Goal: Transaction & Acquisition: Download file/media

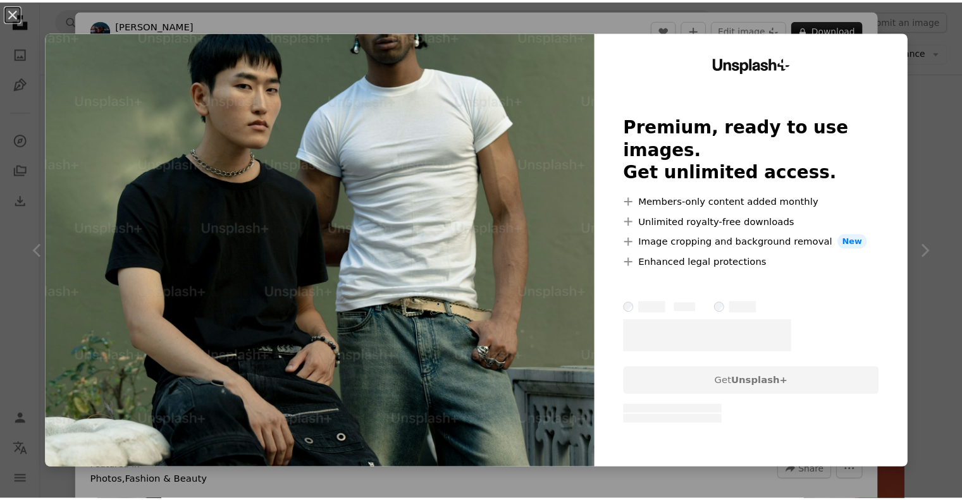
scroll to position [885, 0]
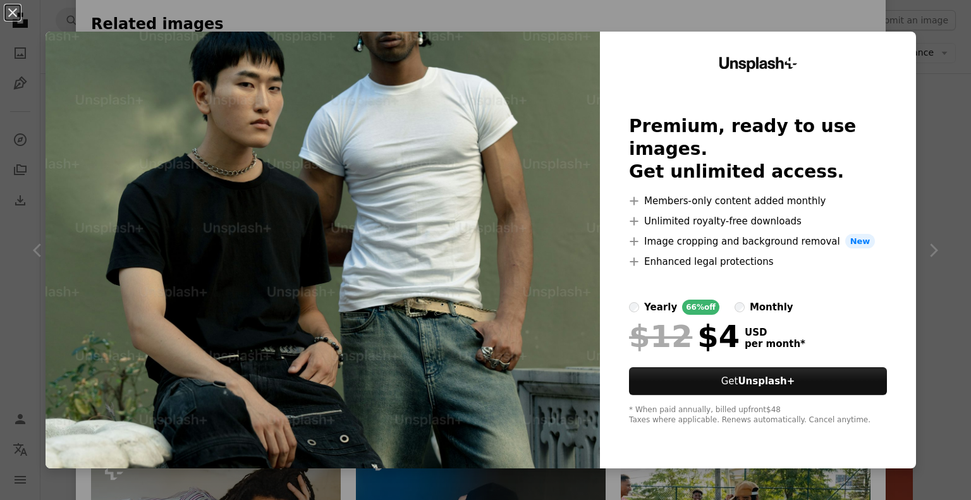
click at [912, 23] on div "An X shape Unsplash+ Premium, ready to use images. Get unlimited access. A plus…" at bounding box center [485, 250] width 971 height 500
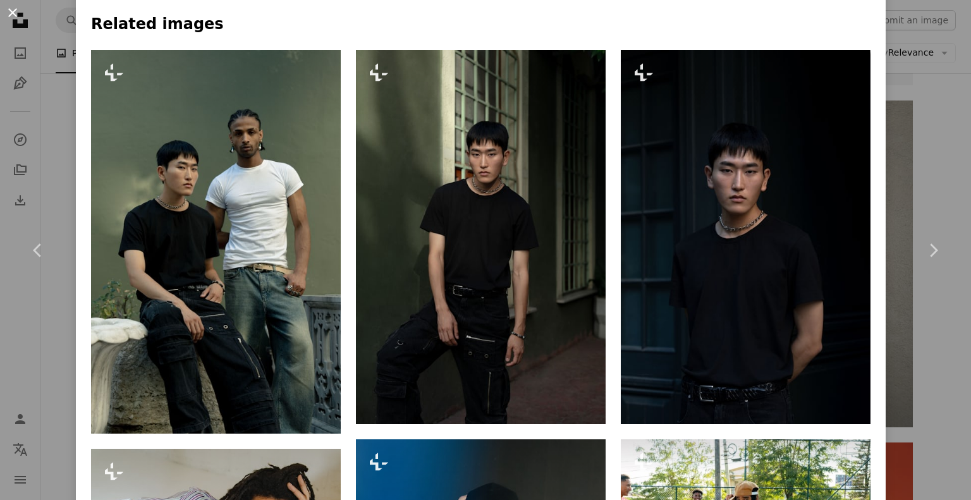
click at [15, 11] on button "An X shape" at bounding box center [12, 12] width 15 height 15
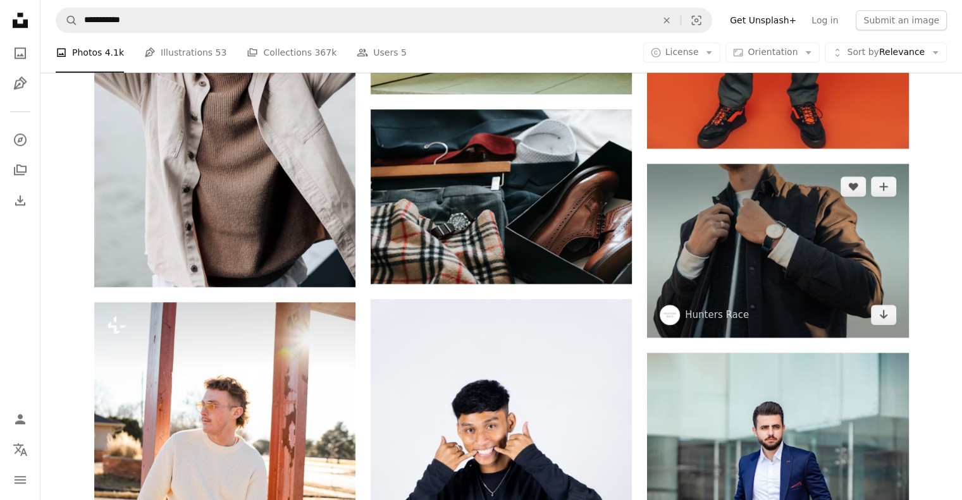
scroll to position [1264, 0]
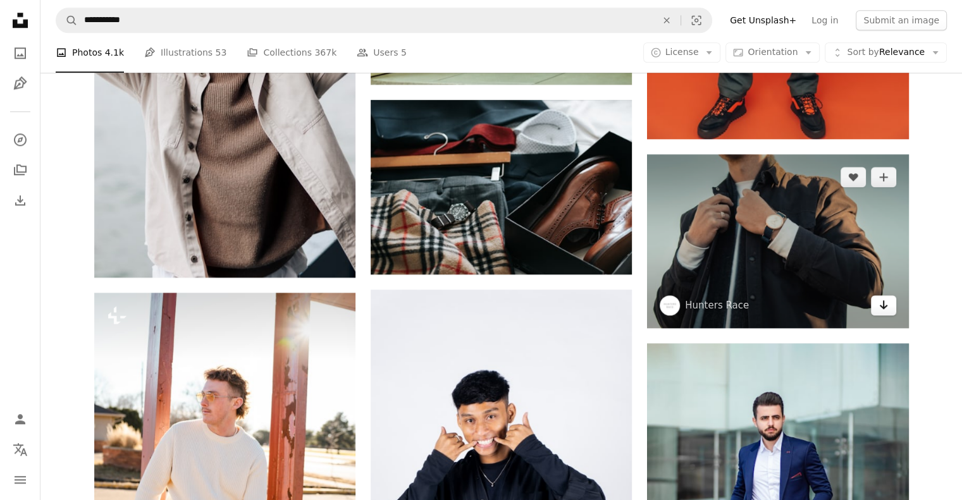
click at [880, 309] on icon "Arrow pointing down" at bounding box center [883, 304] width 10 height 15
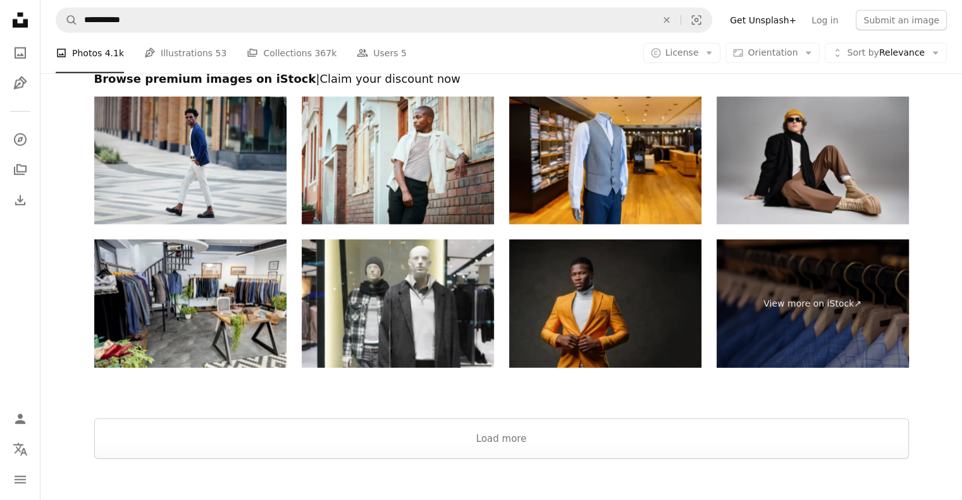
scroll to position [3224, 0]
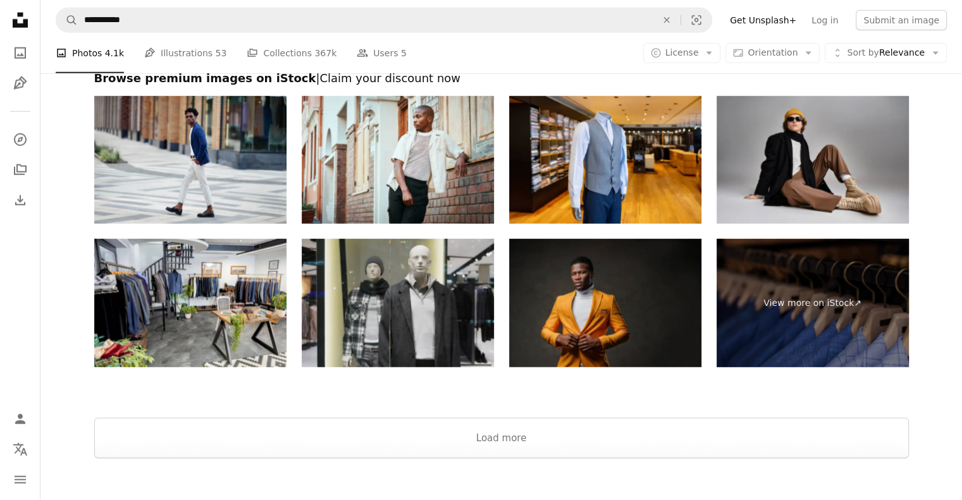
click at [469, 300] on img at bounding box center [398, 303] width 192 height 128
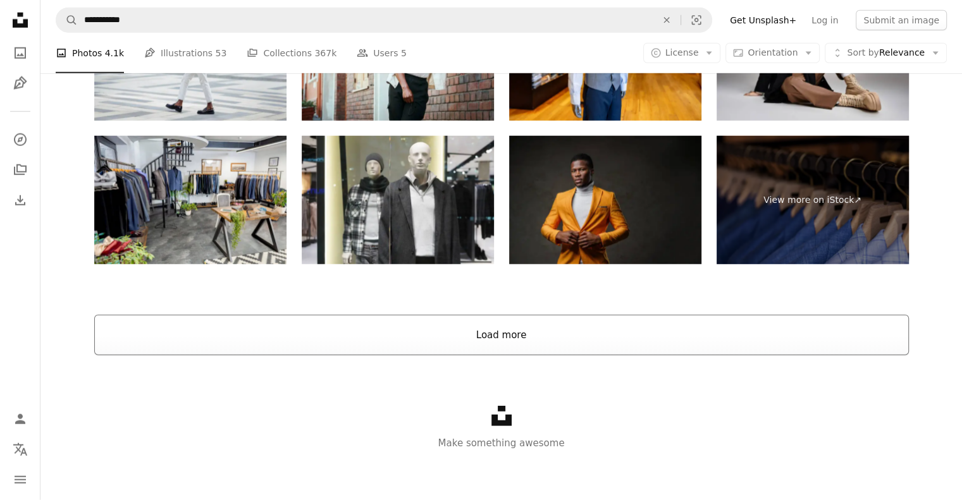
click at [495, 343] on button "Load more" at bounding box center [501, 335] width 814 height 40
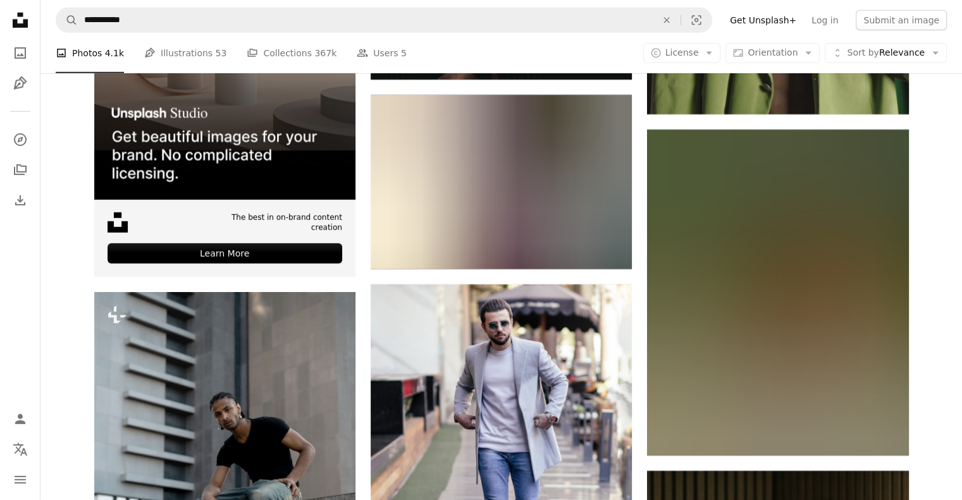
scroll to position [4023, 0]
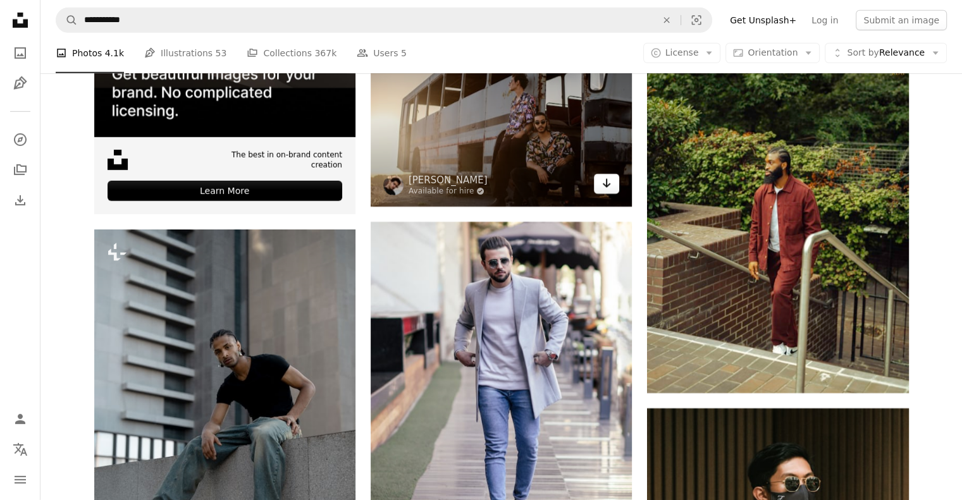
click at [613, 179] on link "Arrow pointing down" at bounding box center [606, 184] width 25 height 20
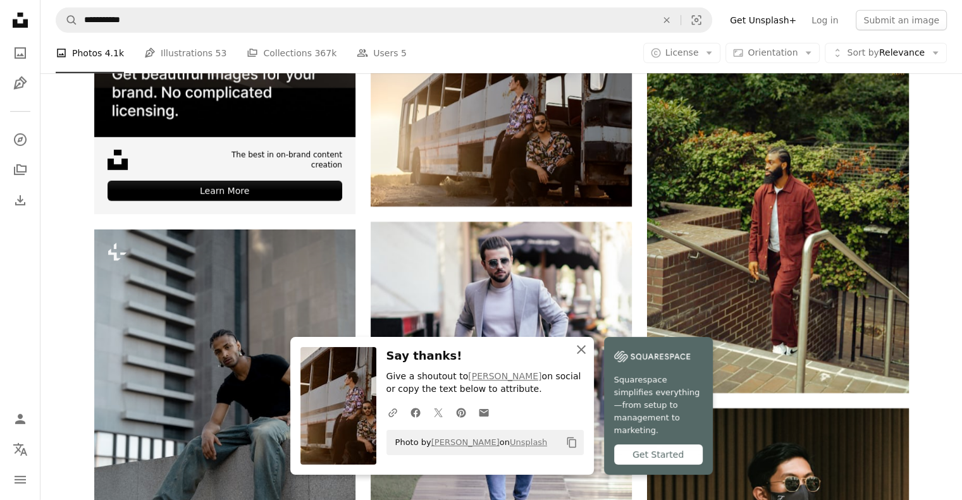
click at [580, 354] on icon "button" at bounding box center [581, 349] width 9 height 9
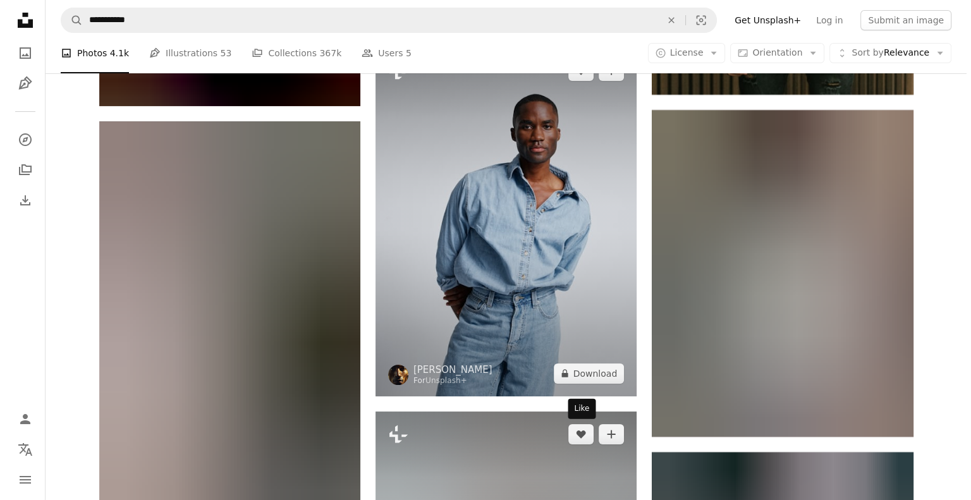
scroll to position [4718, 0]
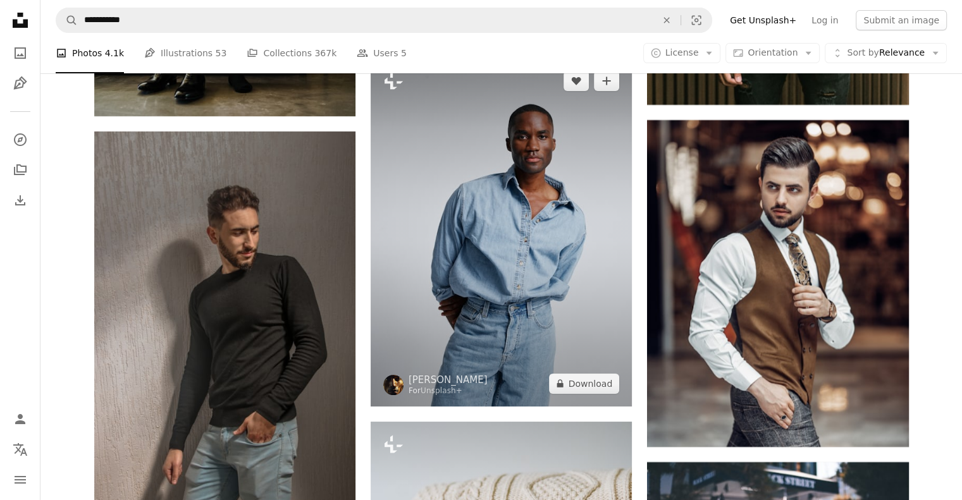
click at [582, 260] on img at bounding box center [500, 232] width 261 height 348
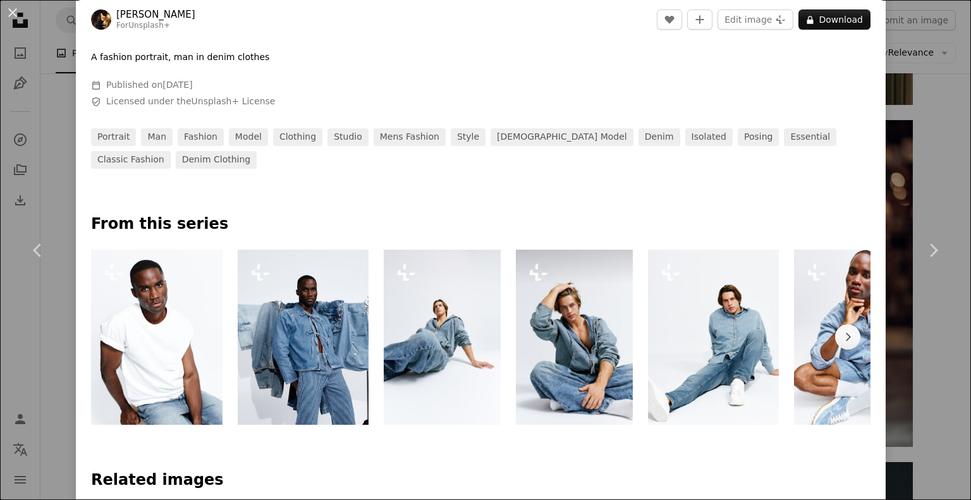
scroll to position [632, 0]
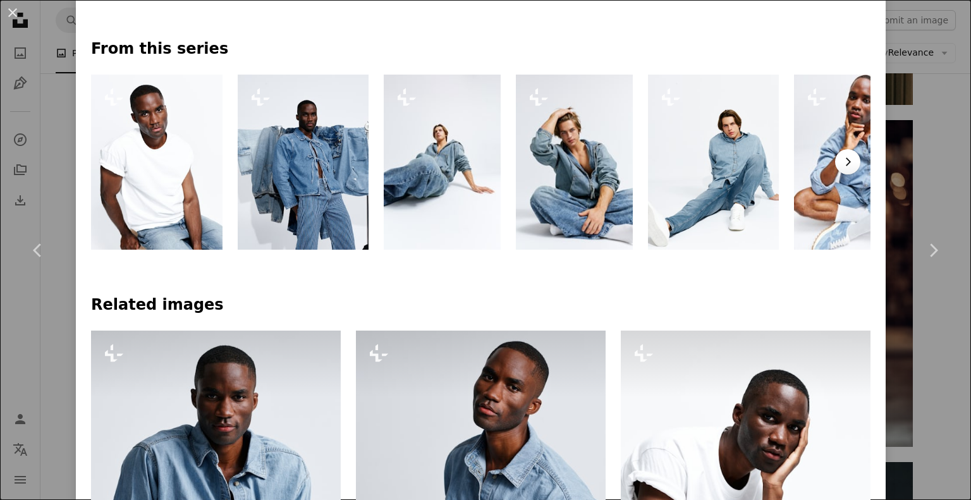
click at [840, 171] on button "Chevron right" at bounding box center [847, 161] width 25 height 25
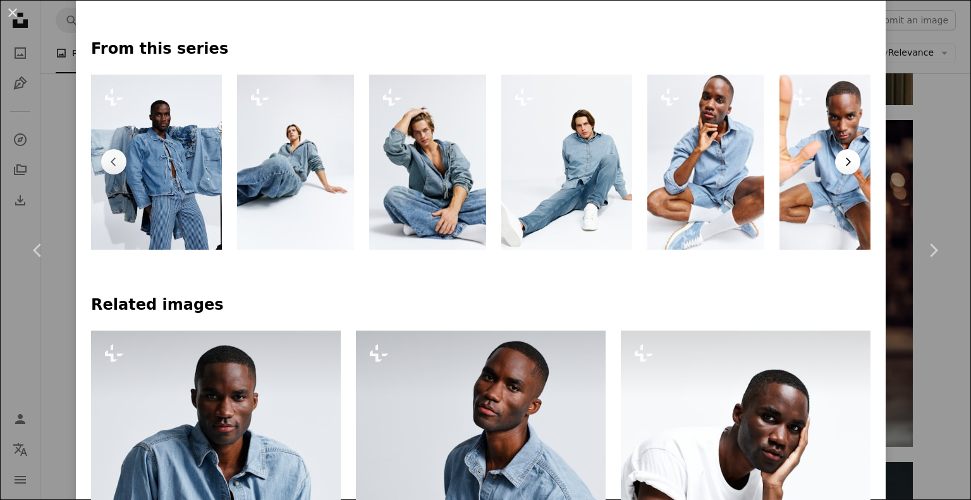
click at [840, 171] on button "Chevron right" at bounding box center [847, 161] width 25 height 25
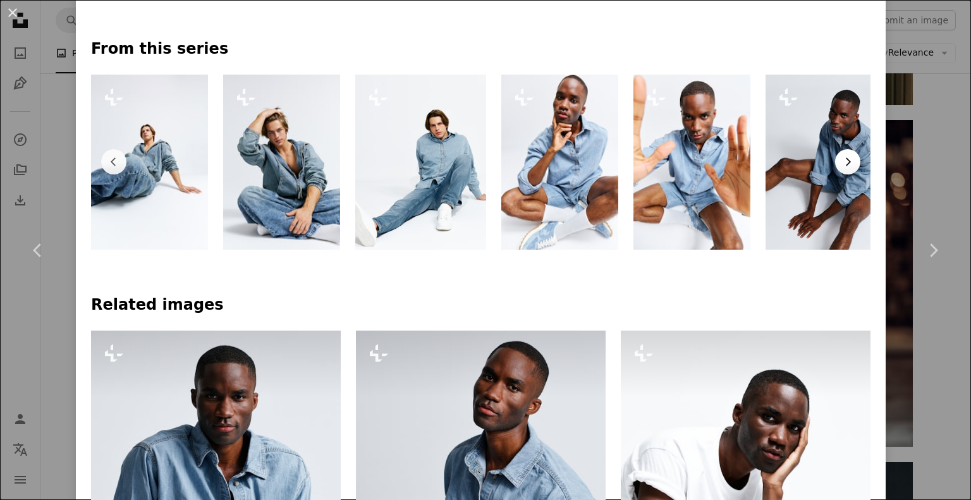
click at [840, 171] on button "Chevron right" at bounding box center [847, 161] width 25 height 25
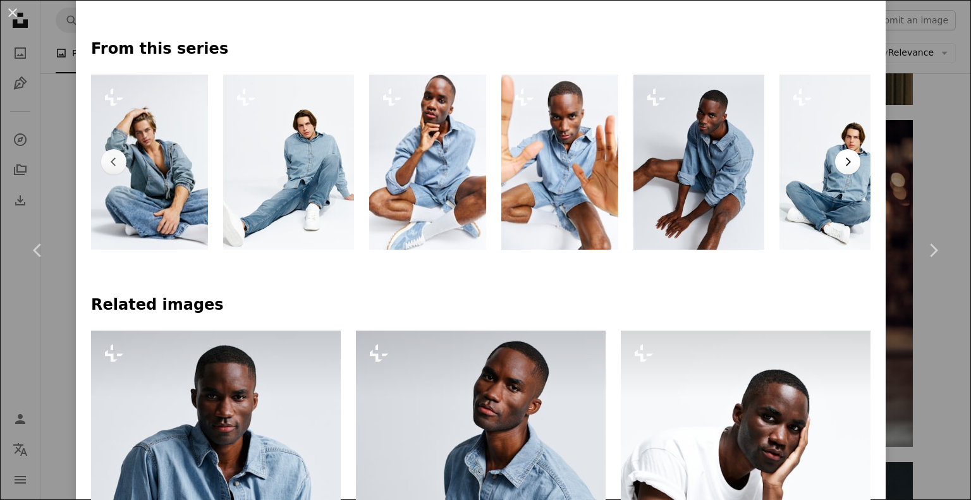
click at [840, 171] on button "Chevron right" at bounding box center [847, 161] width 25 height 25
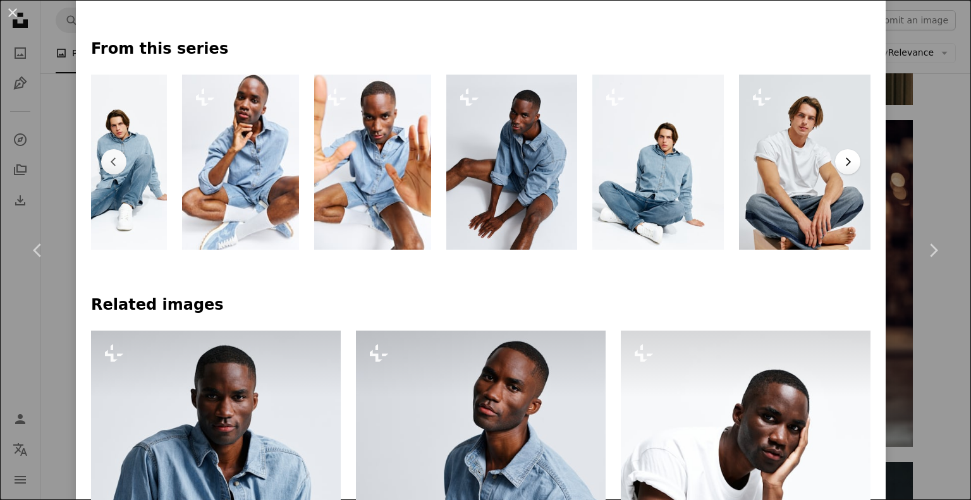
scroll to position [0, 621]
click at [840, 171] on img at bounding box center [804, 162] width 131 height 175
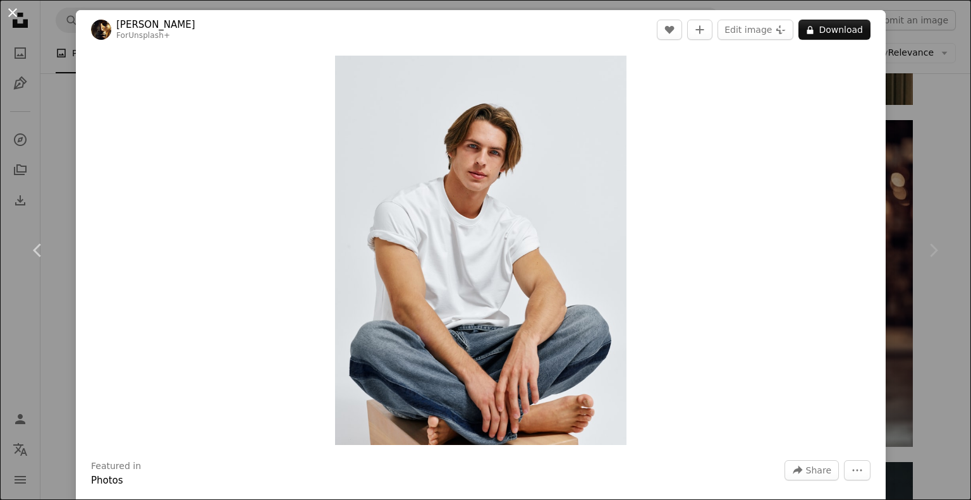
click at [15, 13] on button "An X shape" at bounding box center [12, 12] width 15 height 15
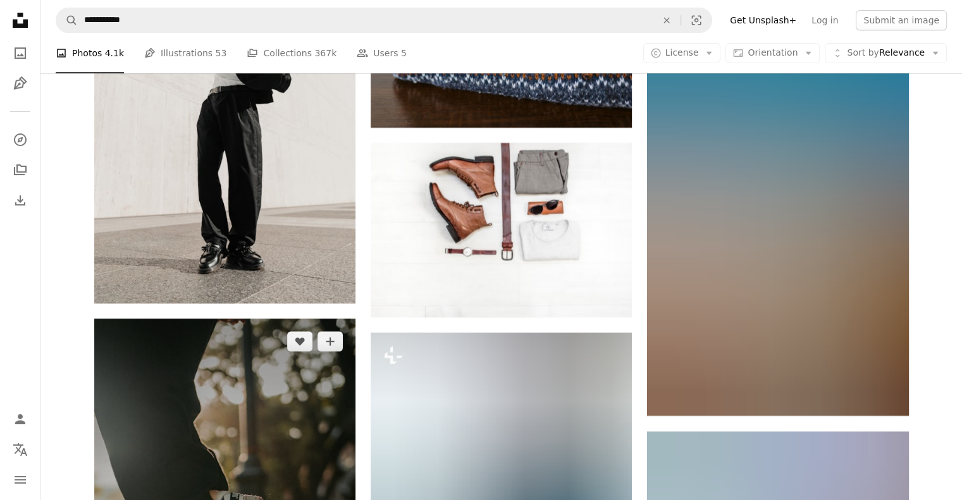
scroll to position [5350, 0]
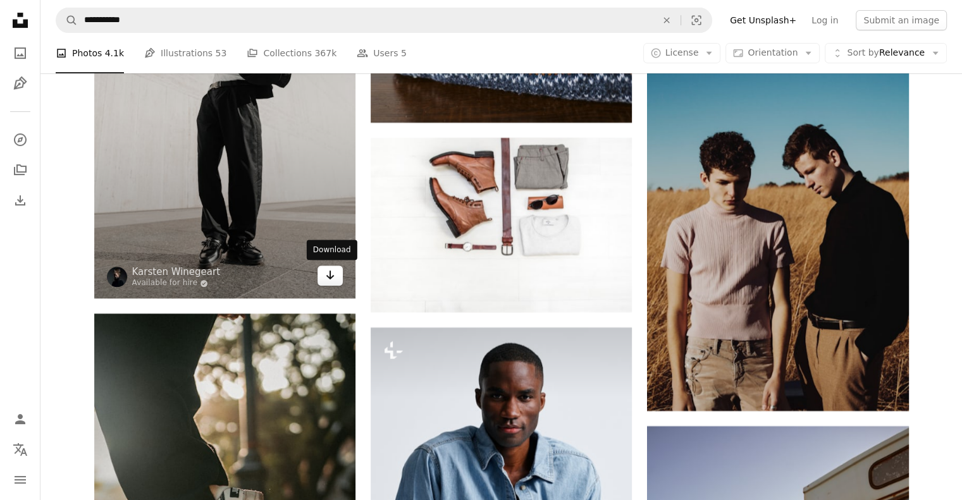
click at [334, 271] on icon "Arrow pointing down" at bounding box center [330, 274] width 10 height 15
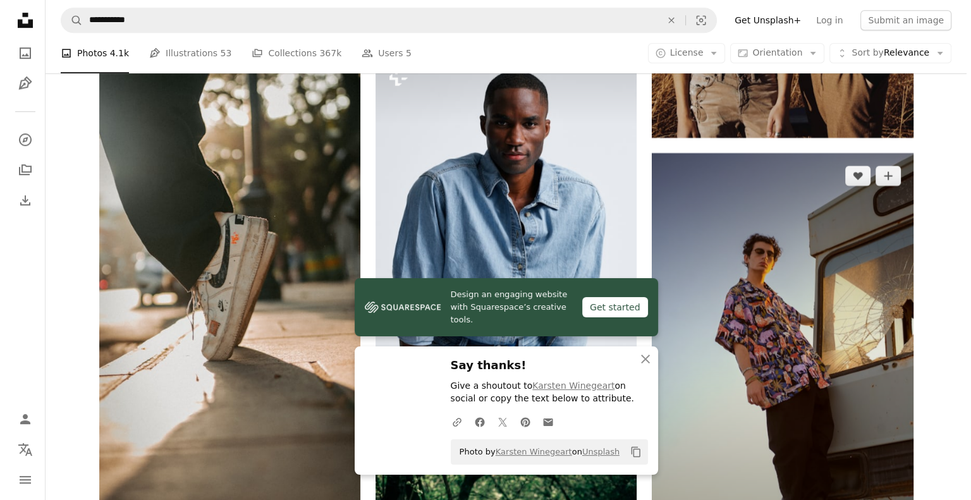
scroll to position [5730, 0]
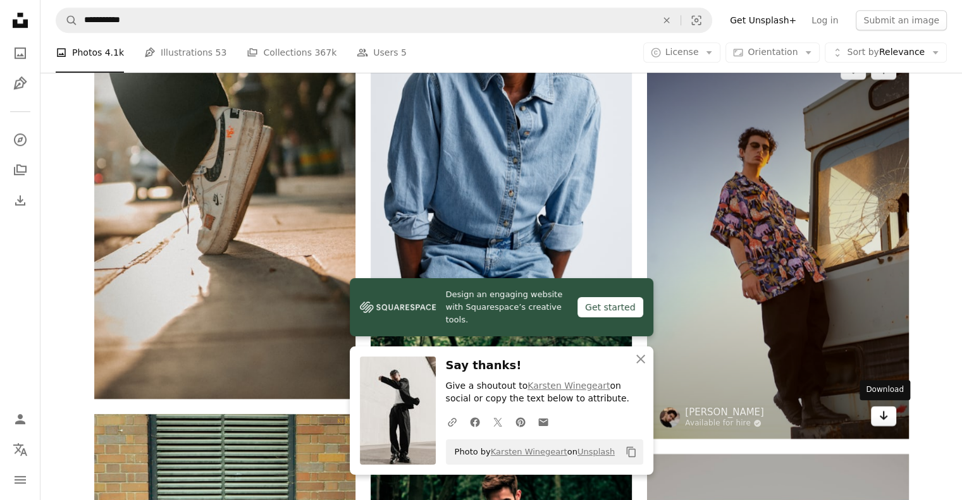
click at [886, 418] on icon "Arrow pointing down" at bounding box center [883, 415] width 10 height 15
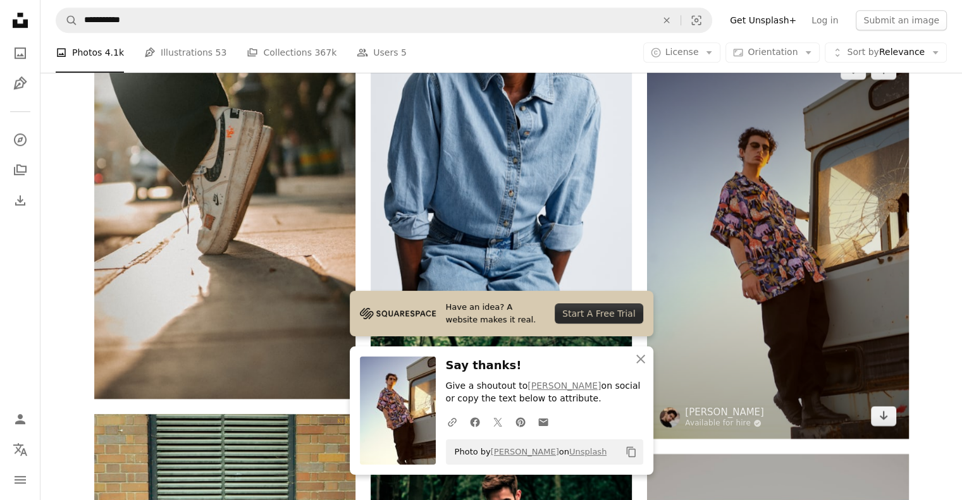
click at [756, 240] on img at bounding box center [777, 242] width 261 height 391
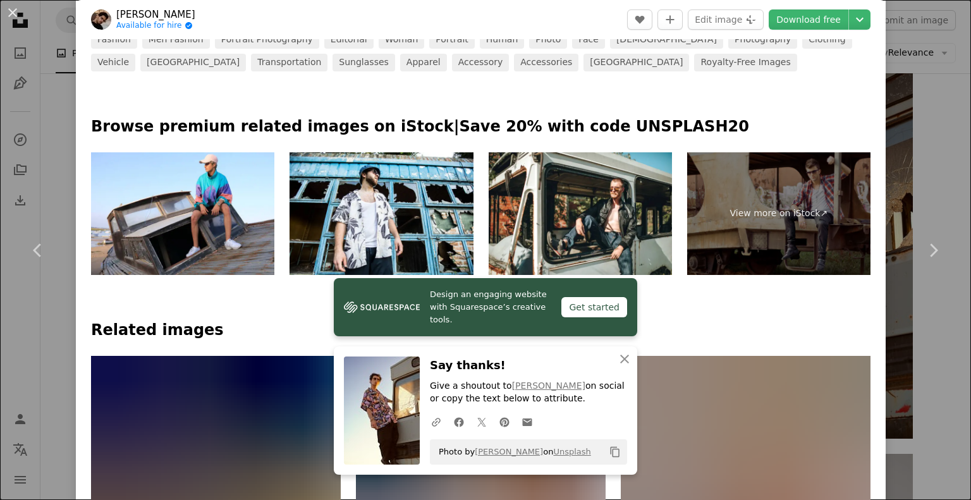
scroll to position [569, 0]
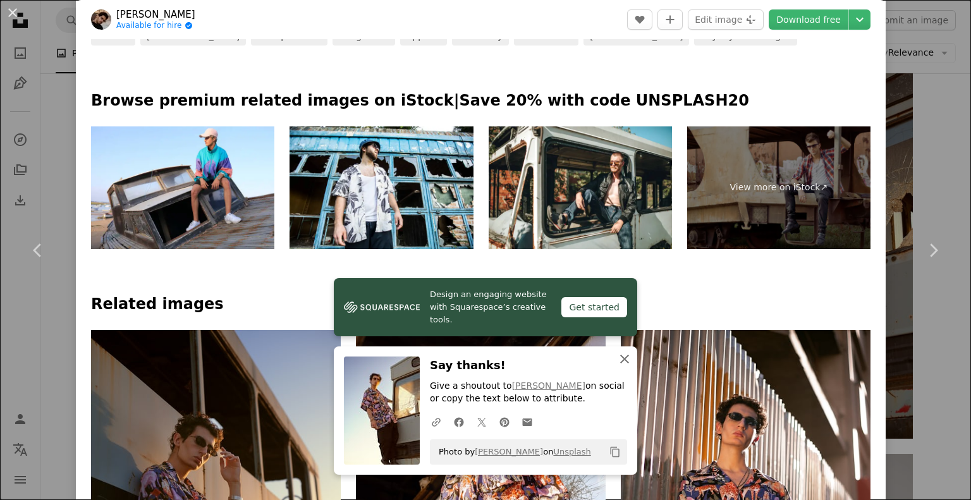
click at [620, 357] on icon "An X shape" at bounding box center [624, 359] width 15 height 15
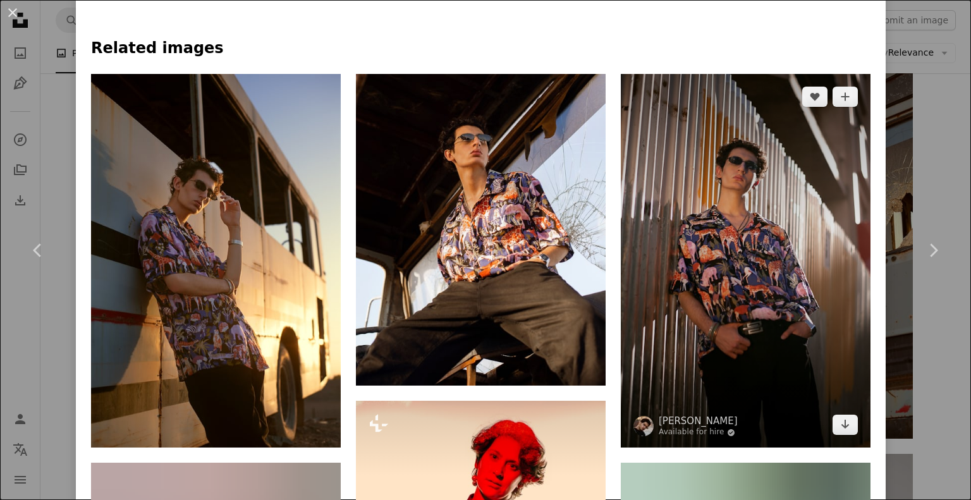
scroll to position [885, 0]
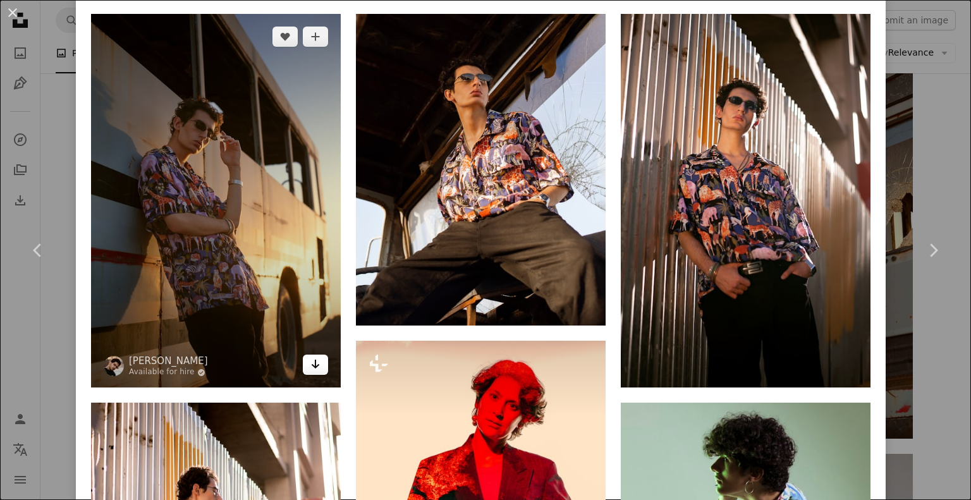
click at [310, 358] on icon "Arrow pointing down" at bounding box center [315, 364] width 10 height 15
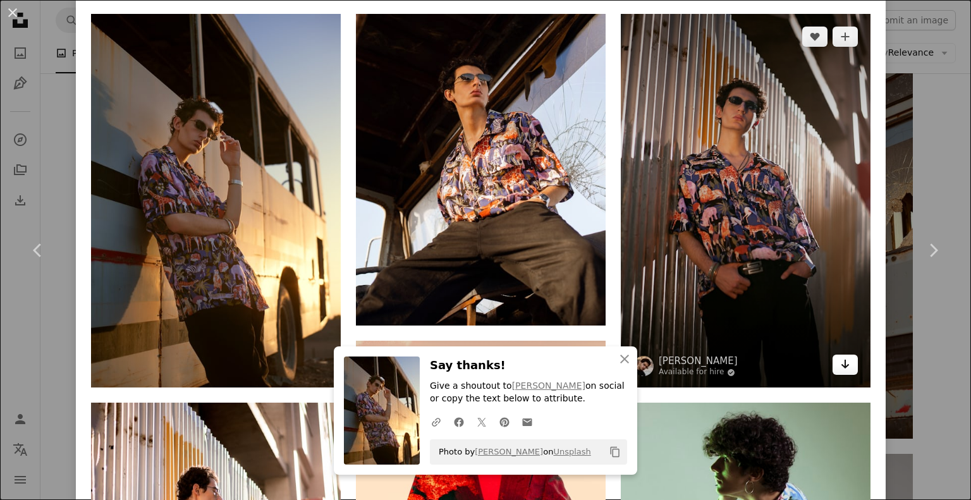
click at [841, 360] on icon "Download" at bounding box center [845, 364] width 8 height 9
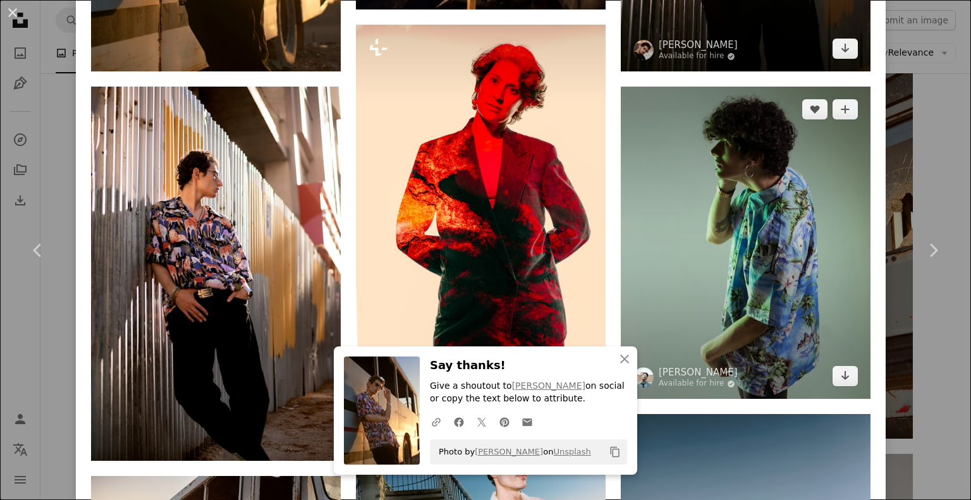
scroll to position [1264, 0]
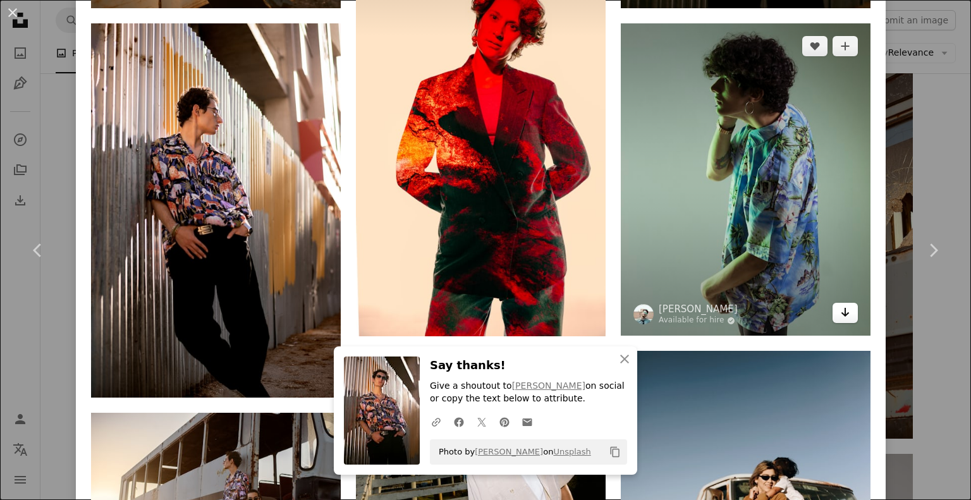
click at [840, 305] on icon "Arrow pointing down" at bounding box center [845, 312] width 10 height 15
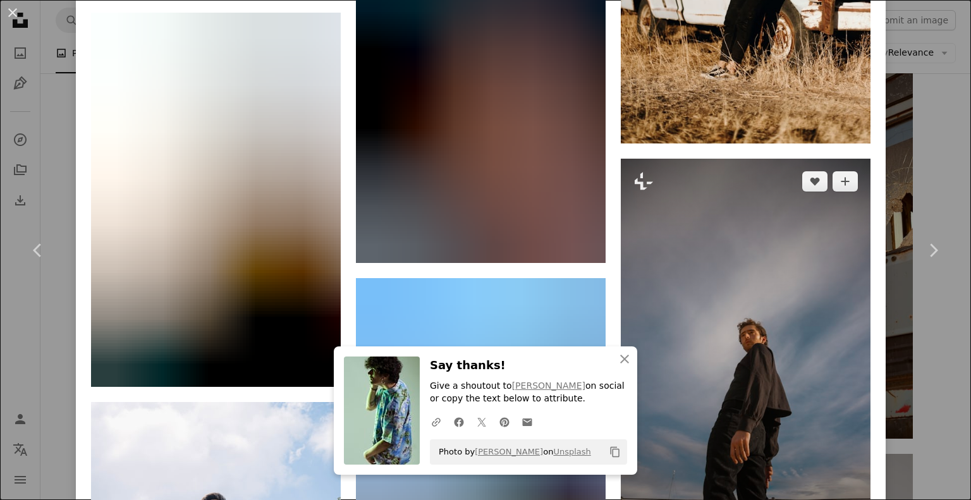
scroll to position [1833, 0]
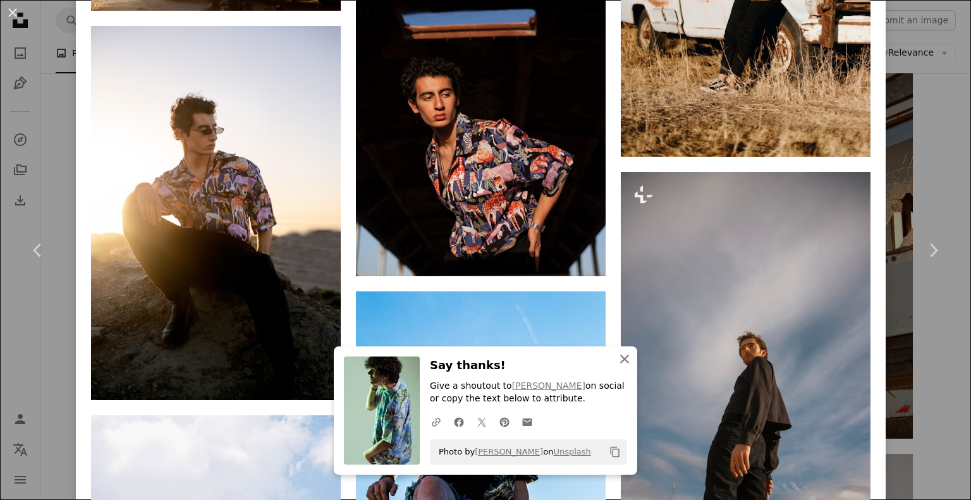
click at [622, 356] on icon "An X shape" at bounding box center [624, 359] width 15 height 15
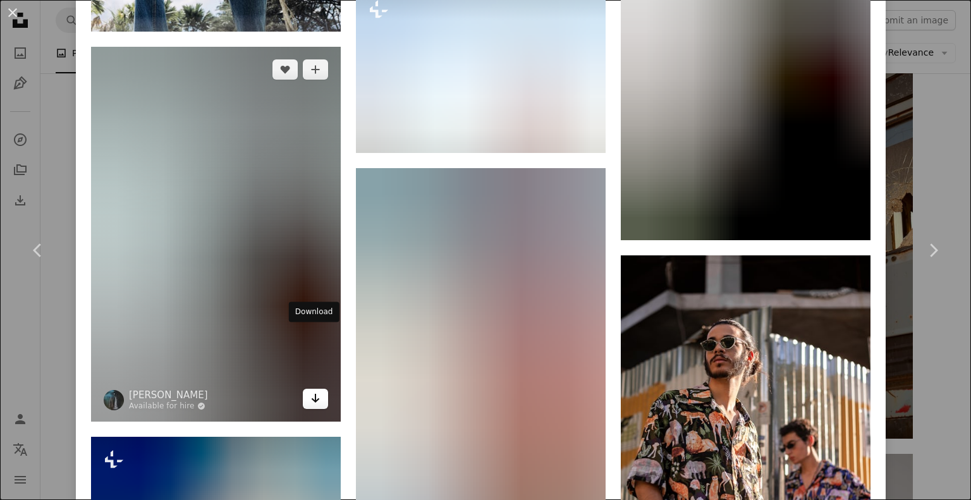
scroll to position [2592, 0]
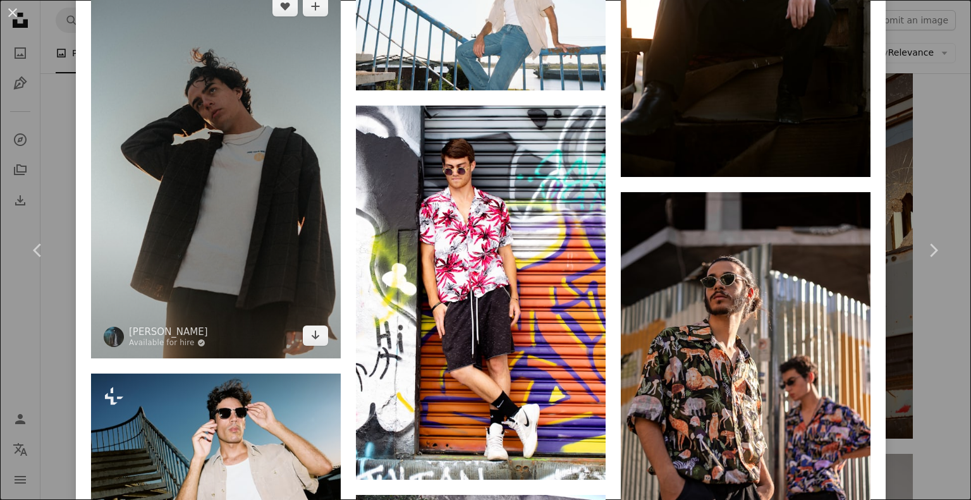
click at [266, 224] on img at bounding box center [216, 171] width 250 height 375
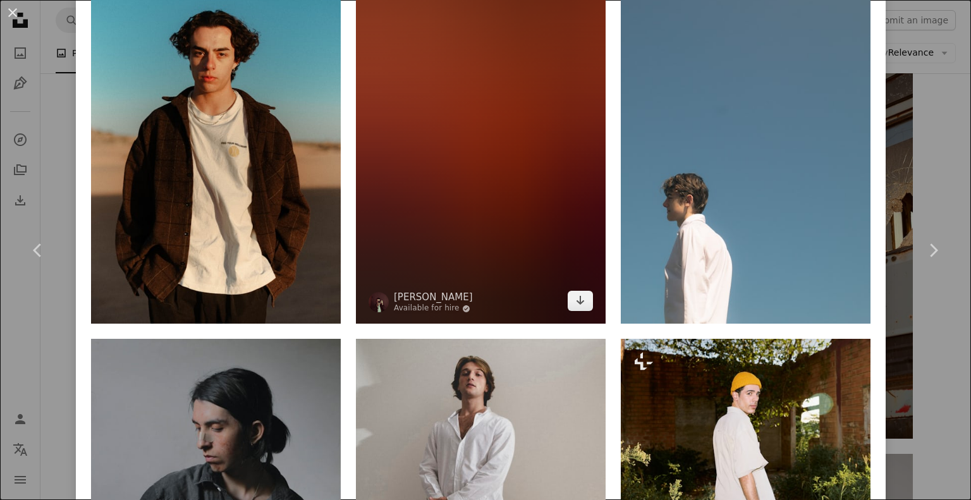
scroll to position [1012, 0]
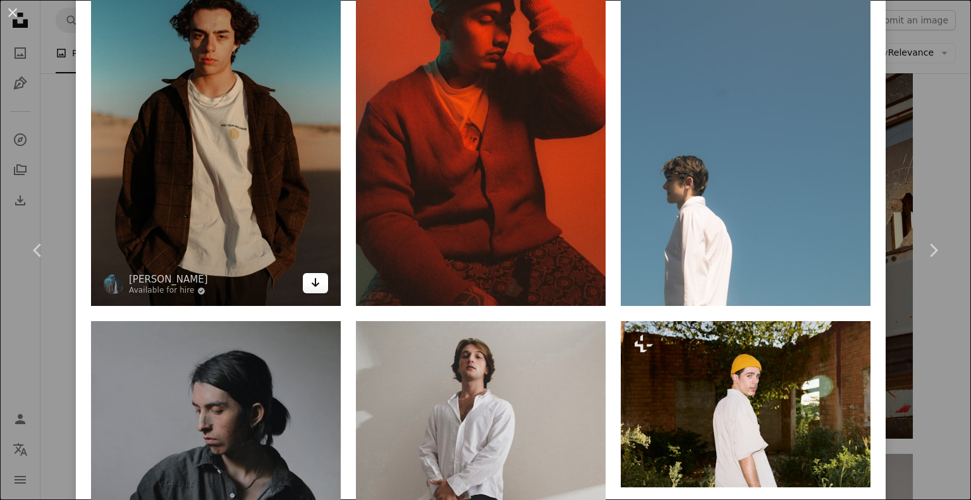
click at [321, 279] on link "Arrow pointing down" at bounding box center [315, 283] width 25 height 20
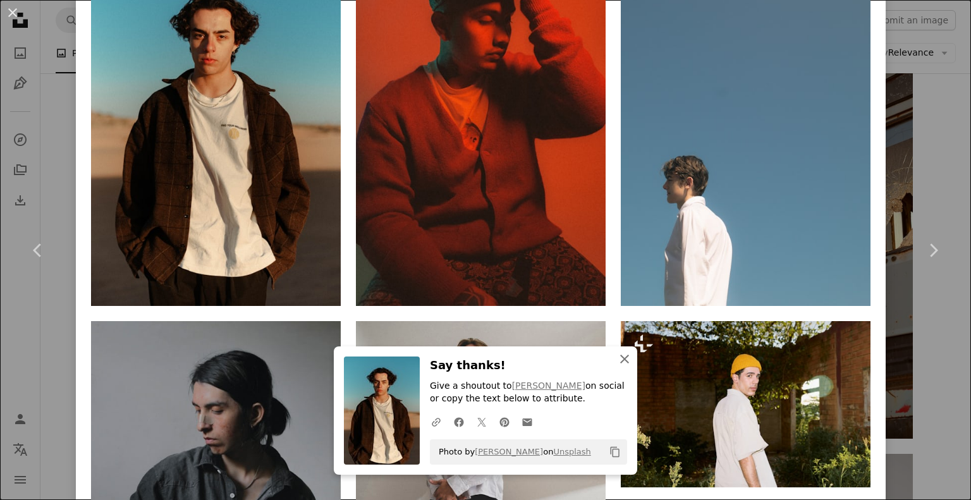
click at [620, 361] on icon "button" at bounding box center [624, 359] width 9 height 9
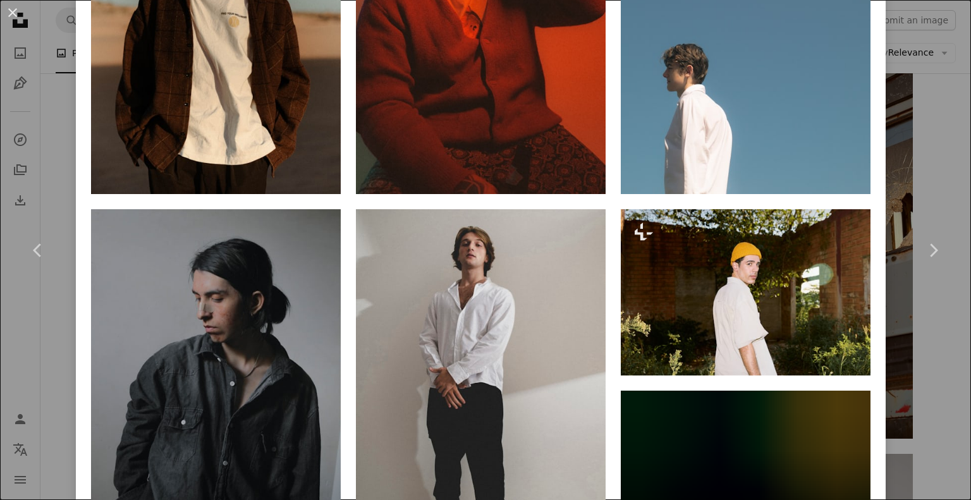
scroll to position [1201, 0]
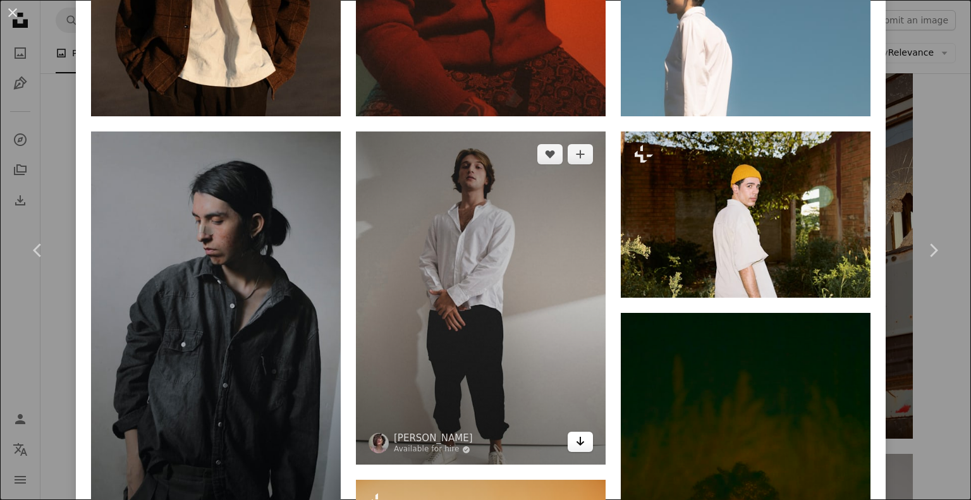
click at [579, 432] on link "Arrow pointing down" at bounding box center [580, 442] width 25 height 20
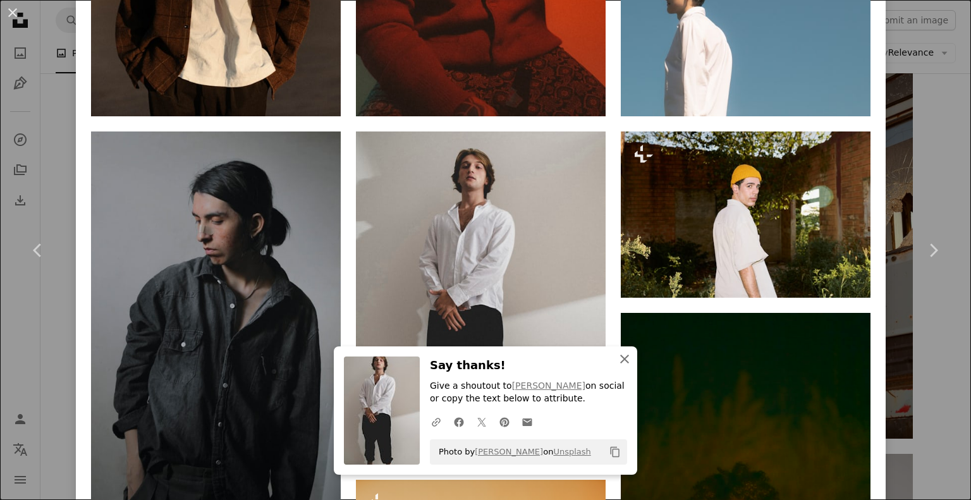
click at [623, 353] on icon "An X shape" at bounding box center [624, 359] width 15 height 15
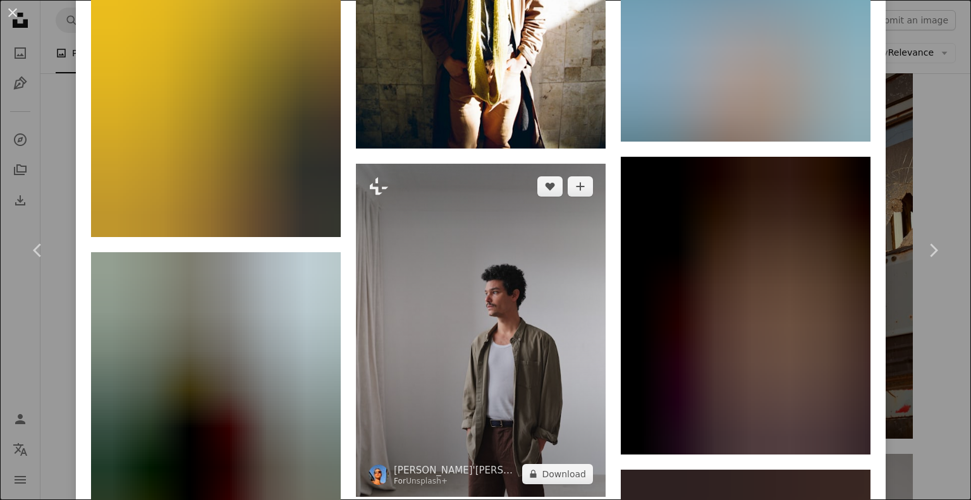
scroll to position [3920, 0]
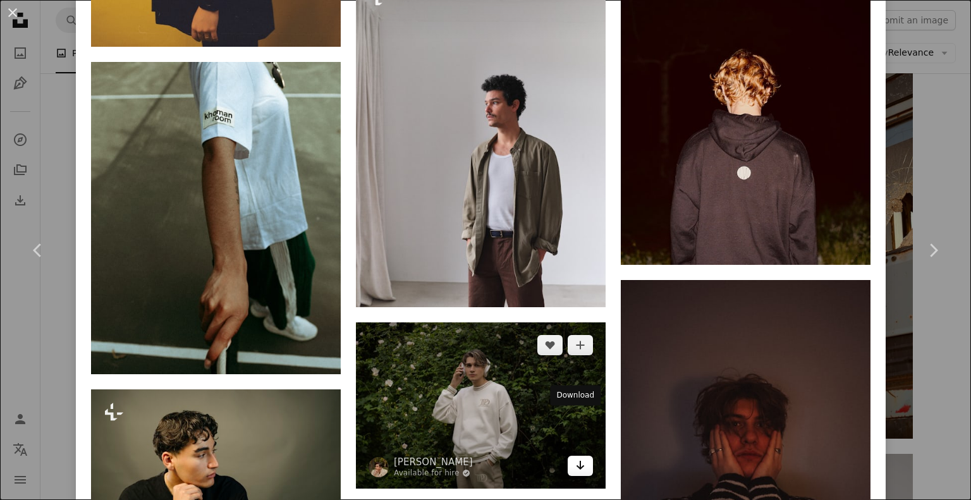
click at [583, 456] on link "Arrow pointing down" at bounding box center [580, 466] width 25 height 20
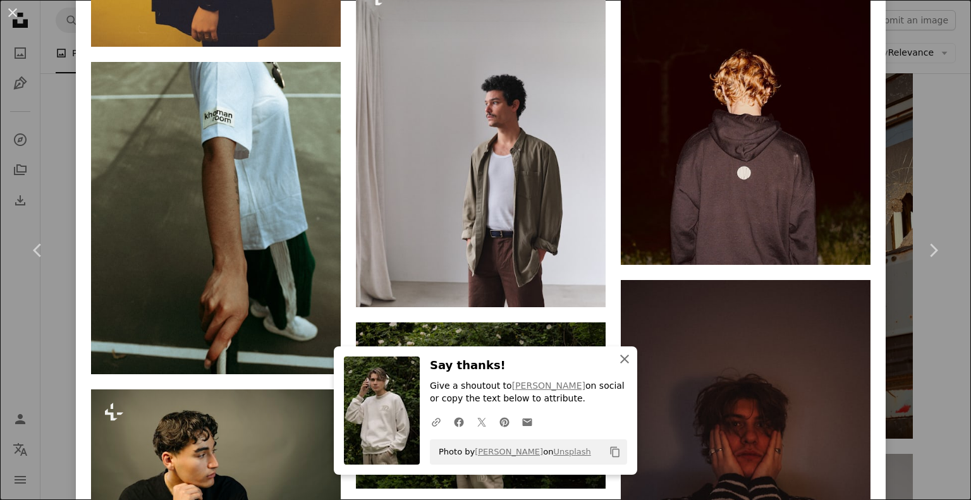
click at [620, 358] on icon "button" at bounding box center [624, 359] width 9 height 9
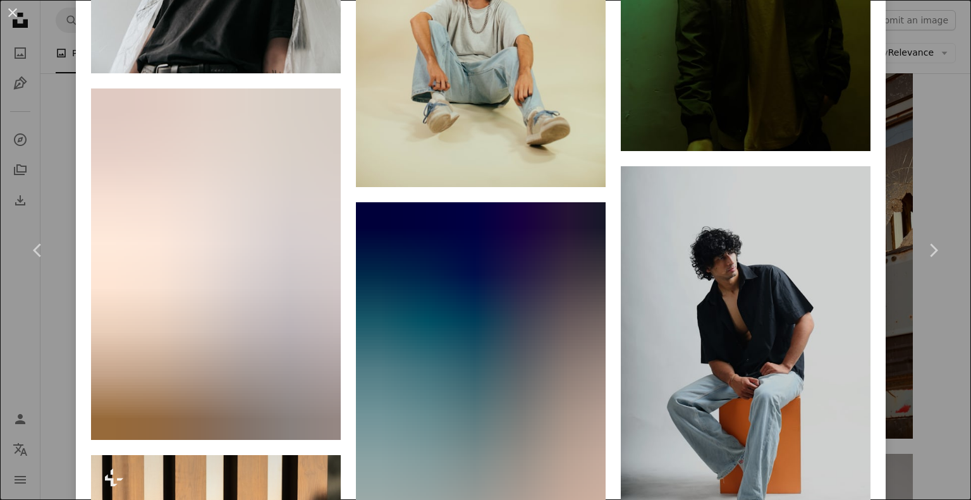
scroll to position [4868, 0]
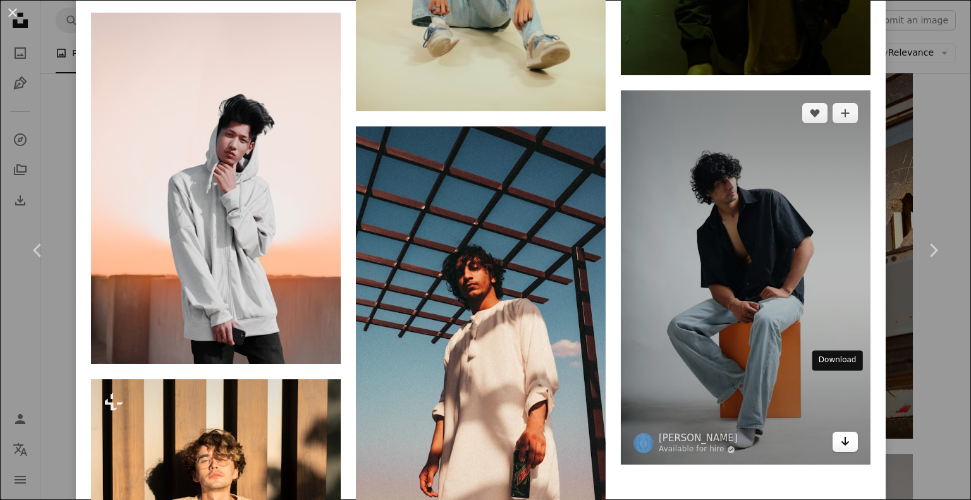
click at [840, 434] on icon "Arrow pointing down" at bounding box center [845, 441] width 10 height 15
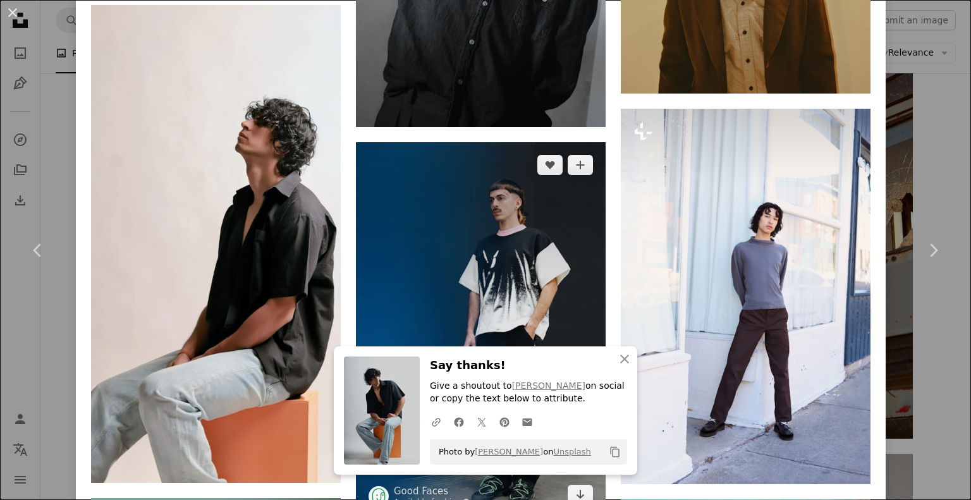
scroll to position [5681, 0]
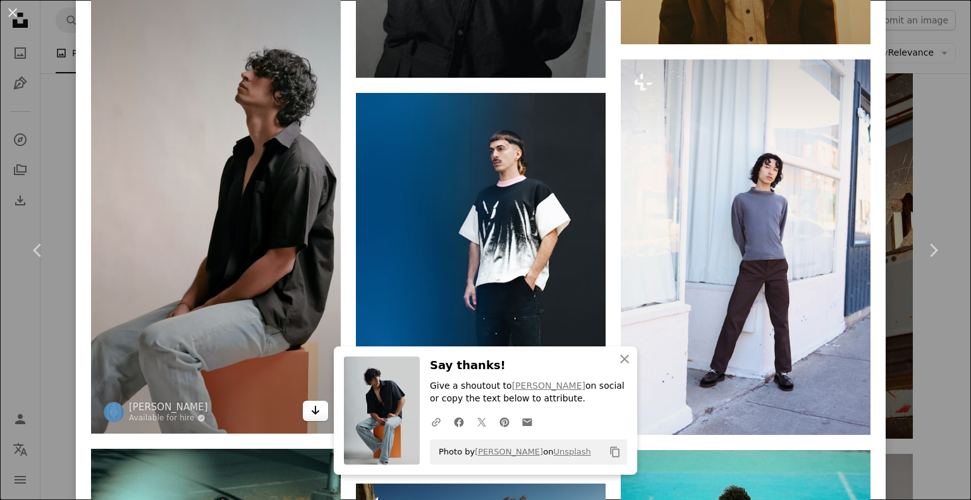
click at [314, 403] on icon "Arrow pointing down" at bounding box center [315, 410] width 10 height 15
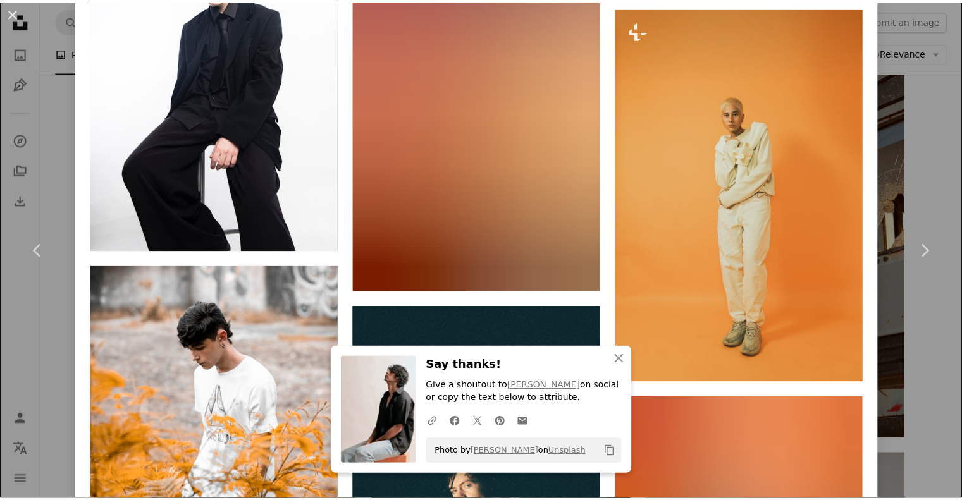
scroll to position [10486, 0]
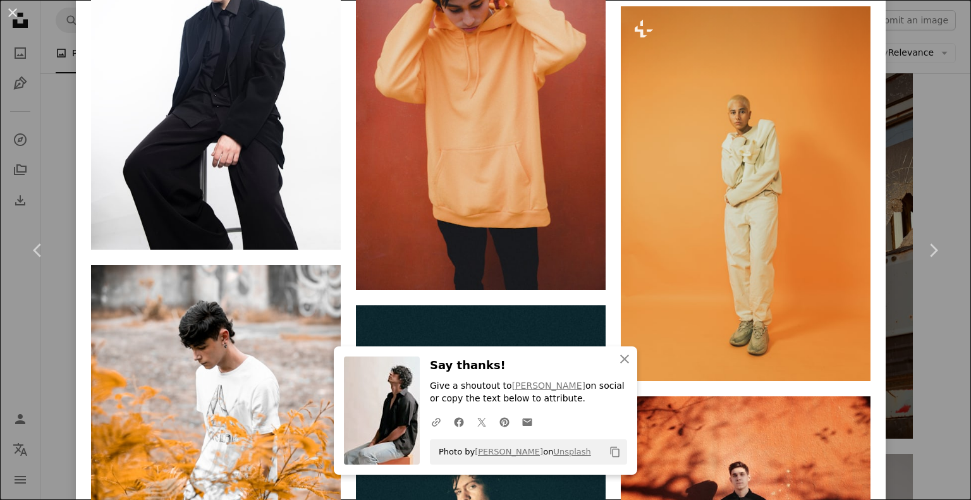
click at [891, 150] on div "An X shape Chevron left Chevron right An X shape Close Say thanks! Give a shout…" at bounding box center [485, 250] width 971 height 500
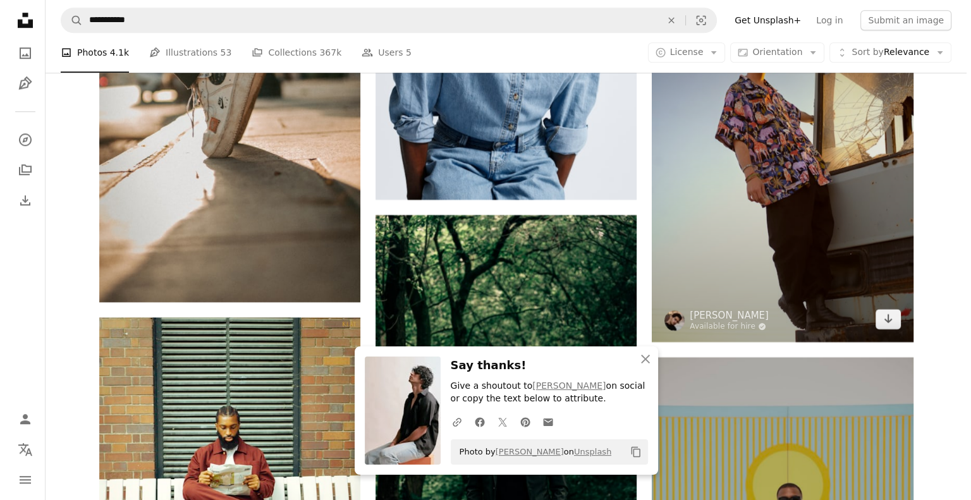
scroll to position [5856, 0]
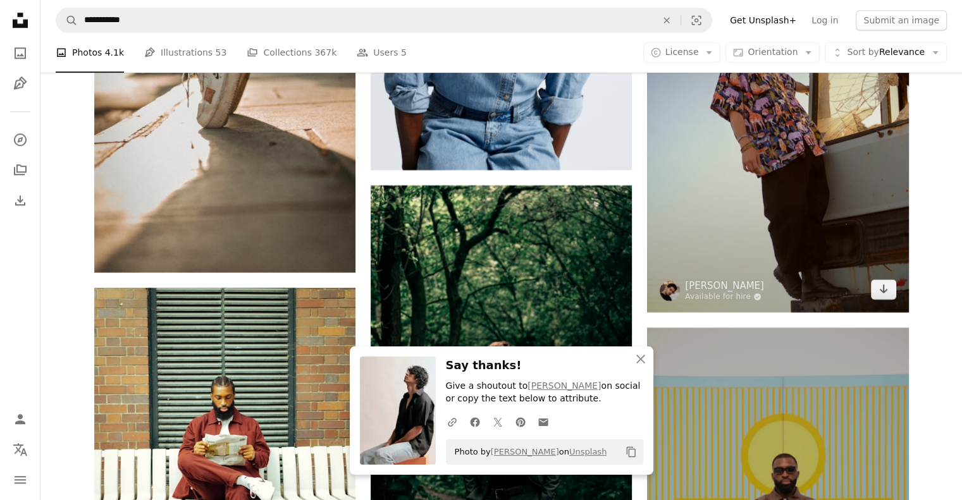
click at [860, 188] on img at bounding box center [777, 115] width 261 height 391
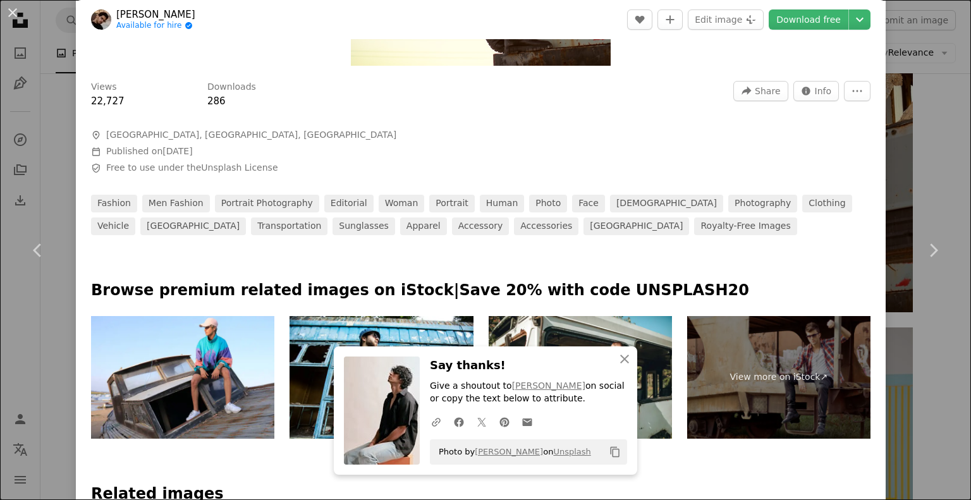
scroll to position [632, 0]
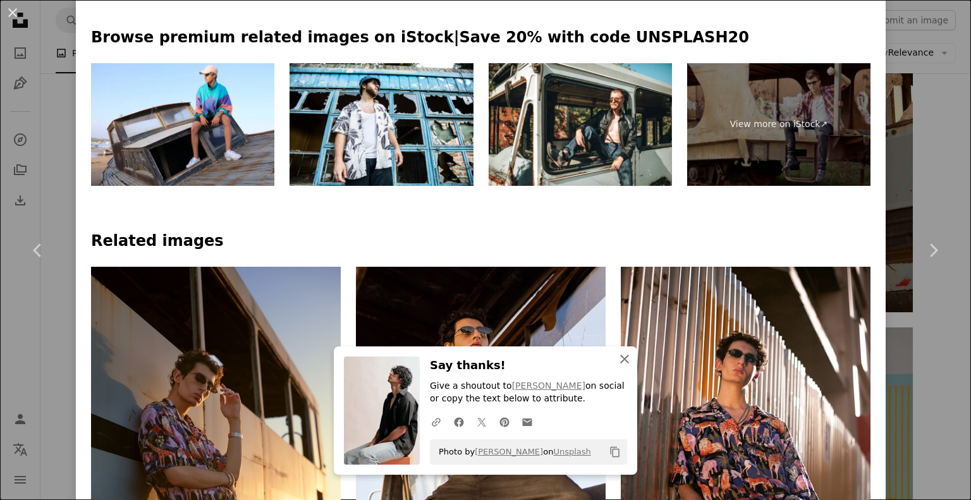
click at [621, 361] on icon "button" at bounding box center [624, 359] width 9 height 9
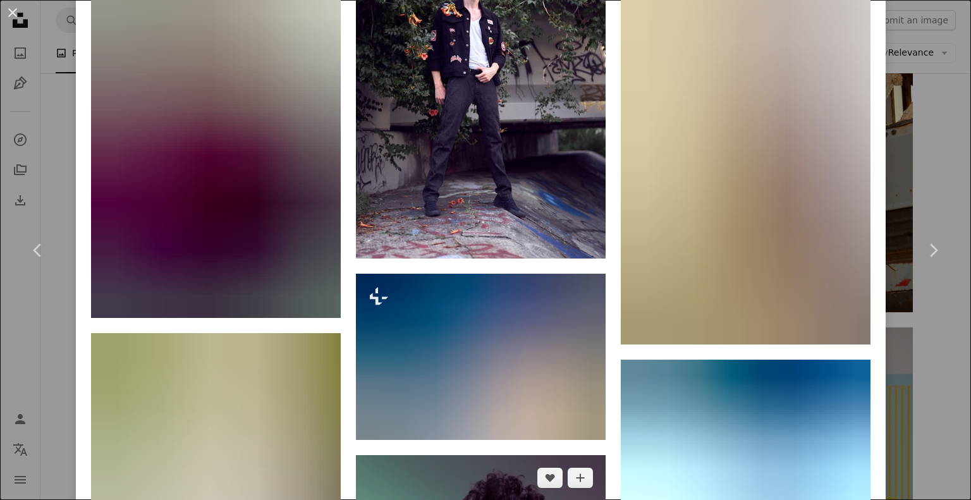
scroll to position [3098, 0]
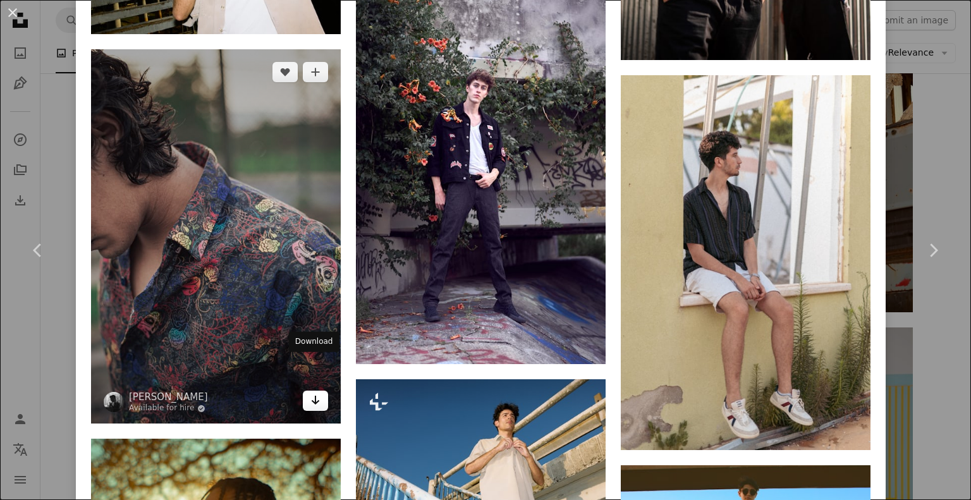
click at [314, 393] on icon "Arrow pointing down" at bounding box center [315, 400] width 10 height 15
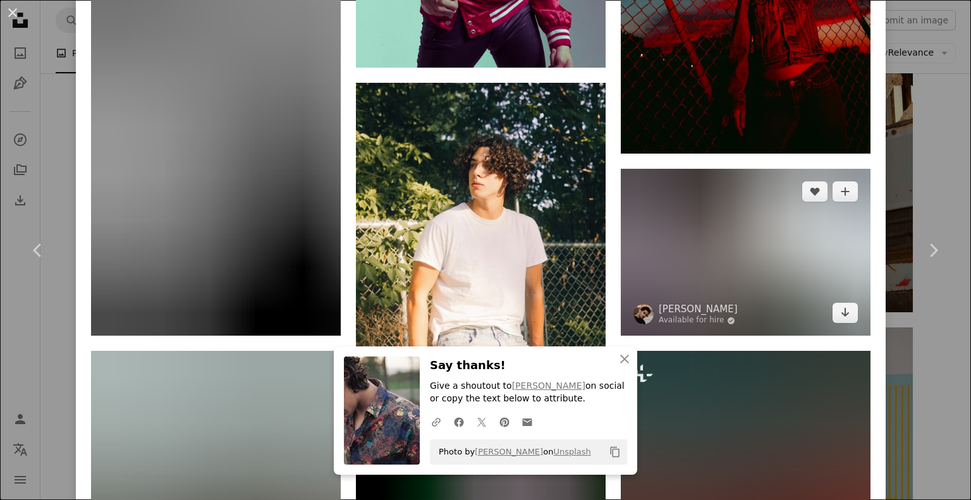
scroll to position [3983, 0]
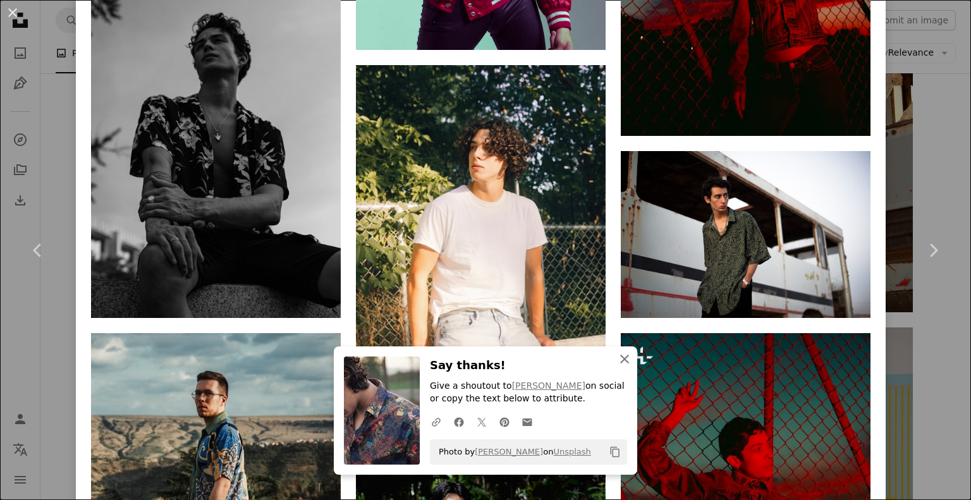
click at [620, 358] on icon "button" at bounding box center [624, 359] width 9 height 9
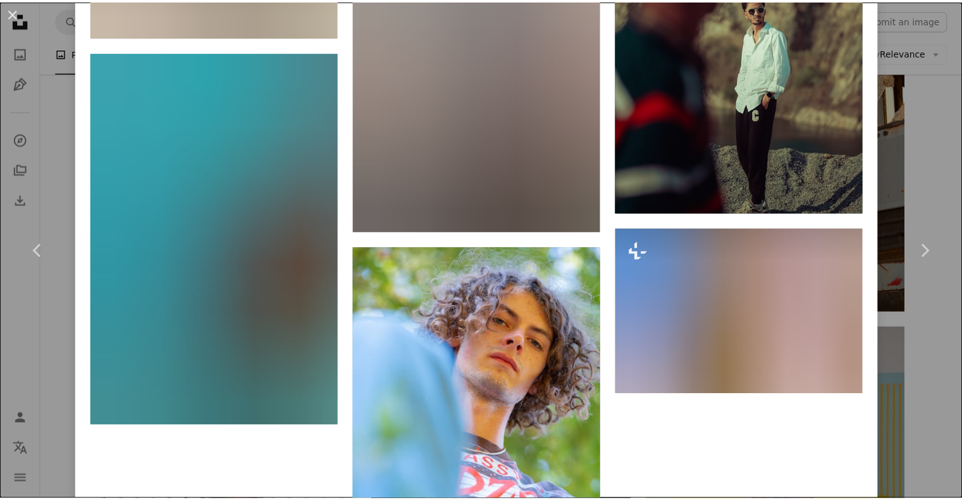
scroll to position [14060, 0]
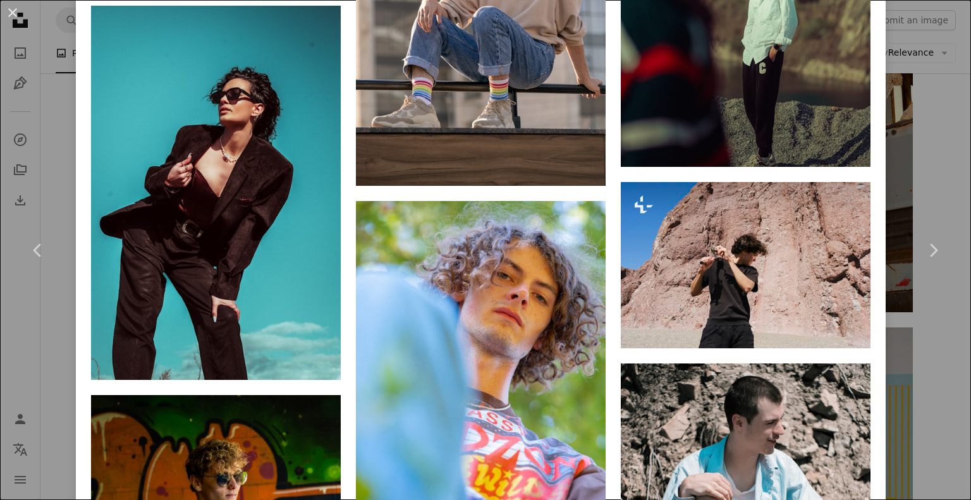
click at [907, 111] on div "An X shape Chevron left Chevron right [PERSON_NAME] Available for hire A checkm…" at bounding box center [485, 250] width 971 height 500
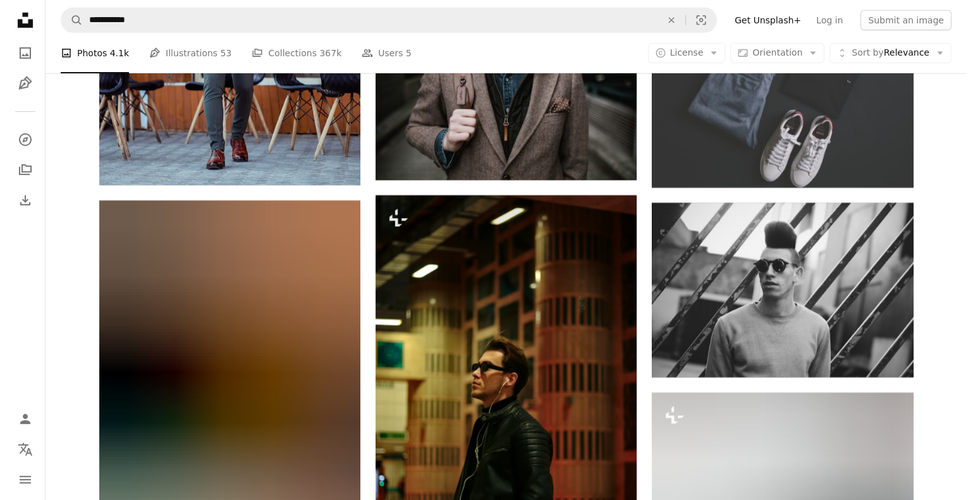
scroll to position [9207, 0]
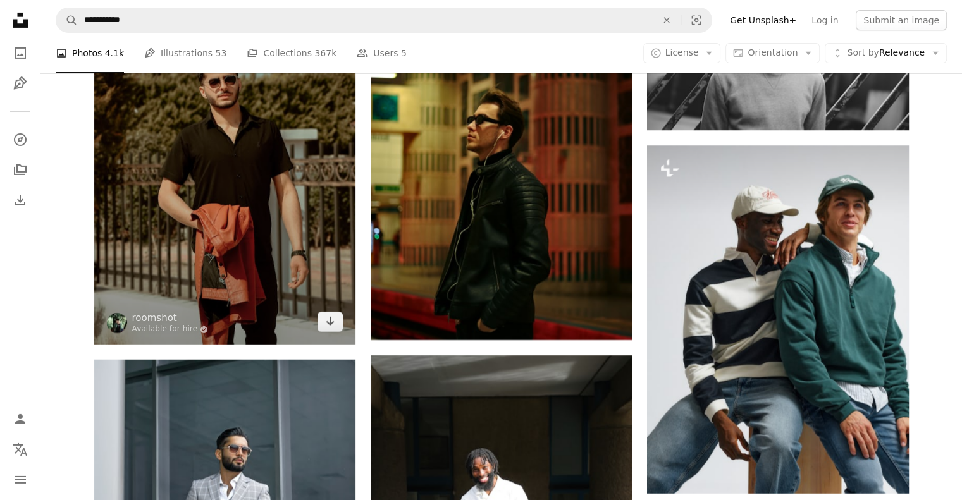
click at [334, 226] on img at bounding box center [224, 149] width 261 height 392
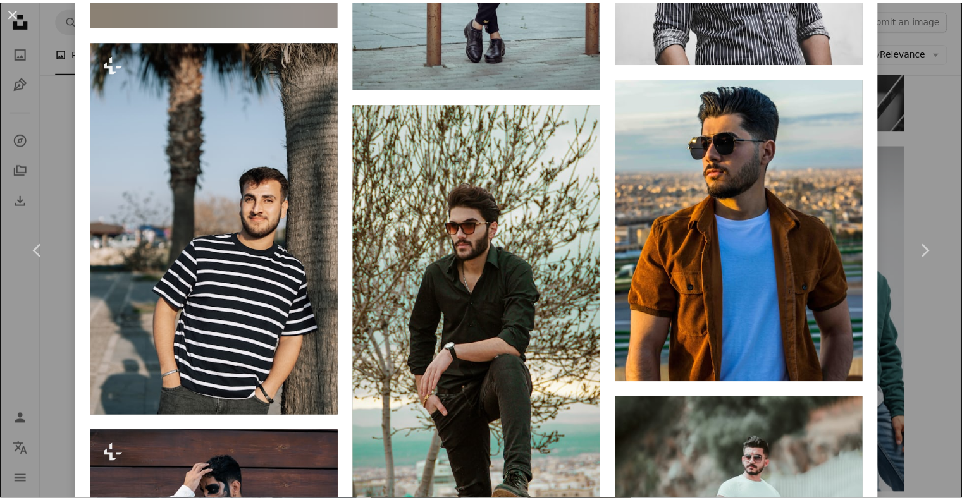
scroll to position [1517, 0]
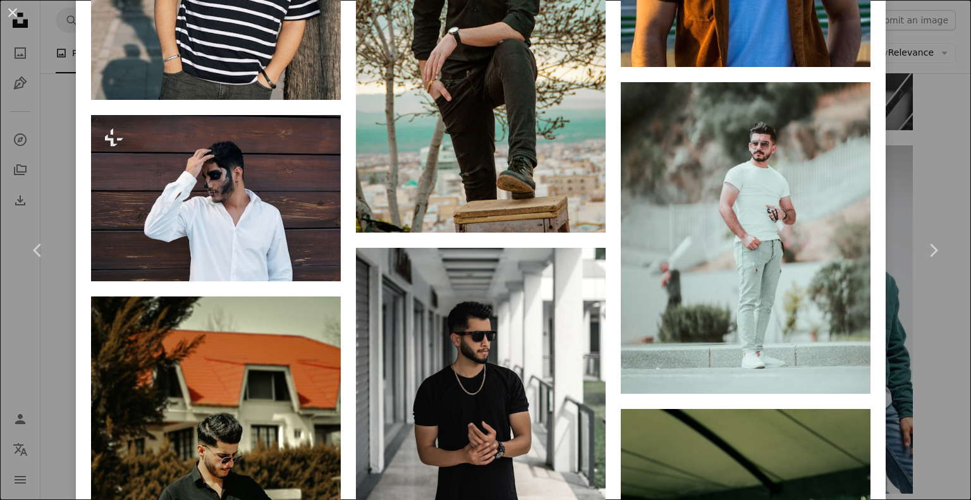
click at [914, 109] on div "An X shape Chevron left Chevron right roomshot Available for hire A checkmark i…" at bounding box center [485, 250] width 971 height 500
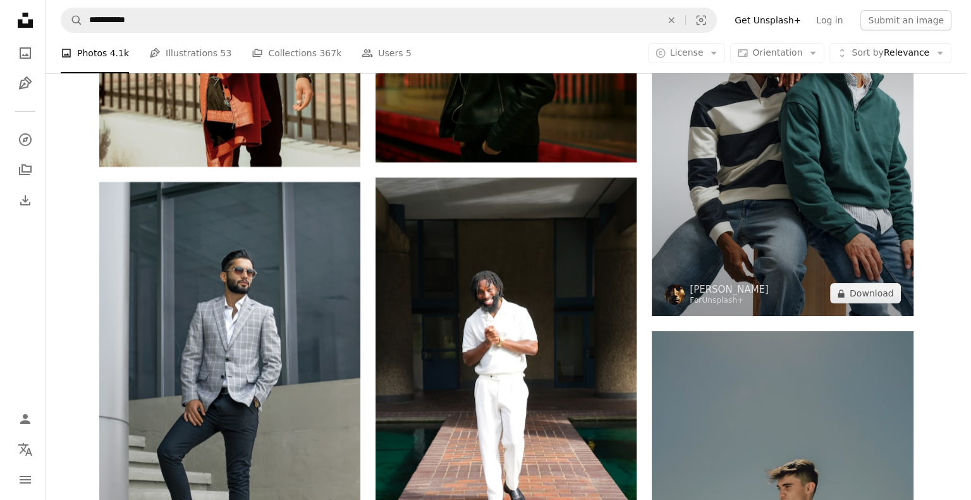
scroll to position [9776, 0]
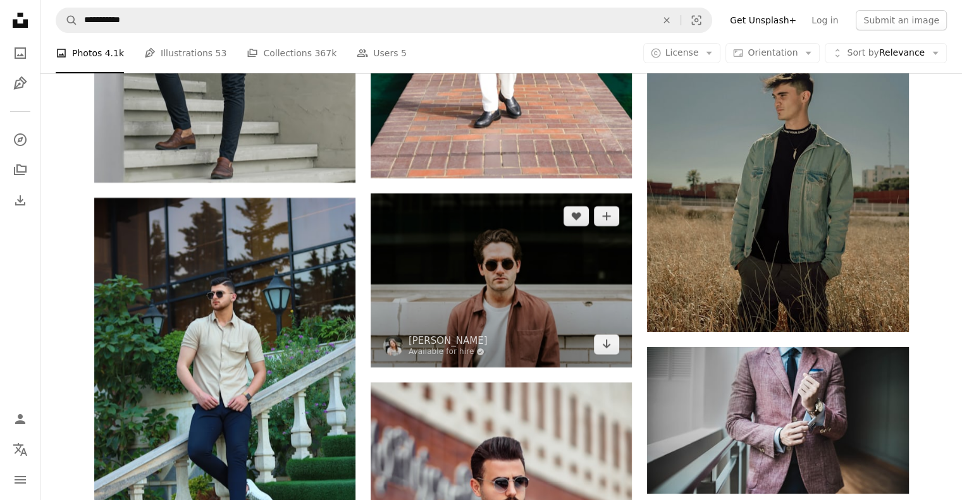
click at [590, 255] on img at bounding box center [500, 280] width 261 height 174
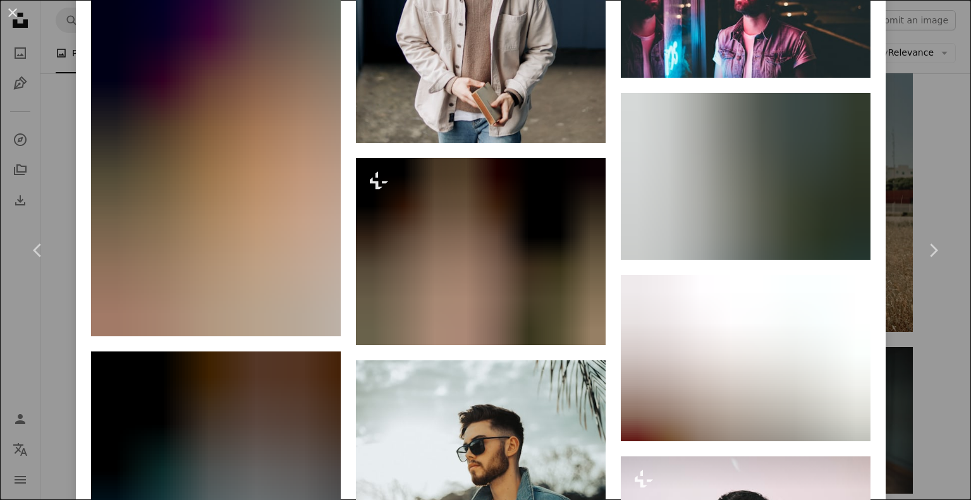
scroll to position [2276, 0]
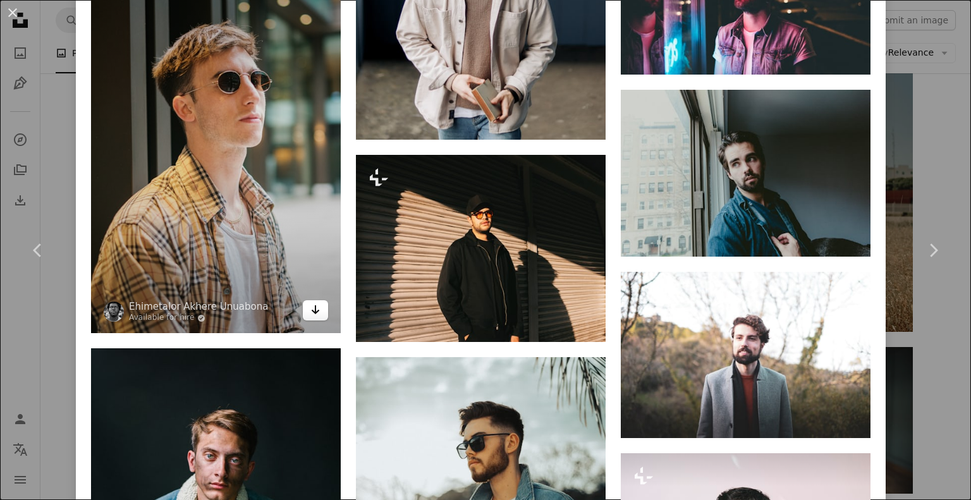
click at [318, 300] on link "Arrow pointing down" at bounding box center [315, 310] width 25 height 20
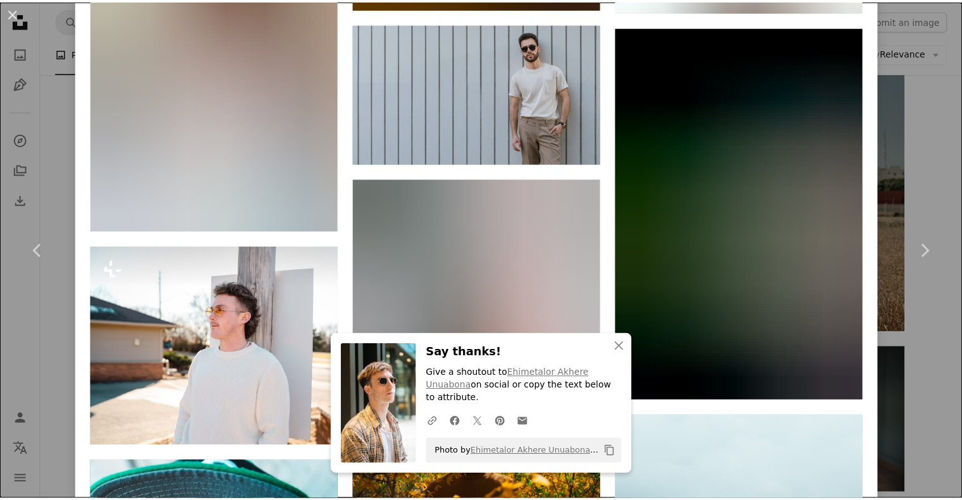
scroll to position [6006, 0]
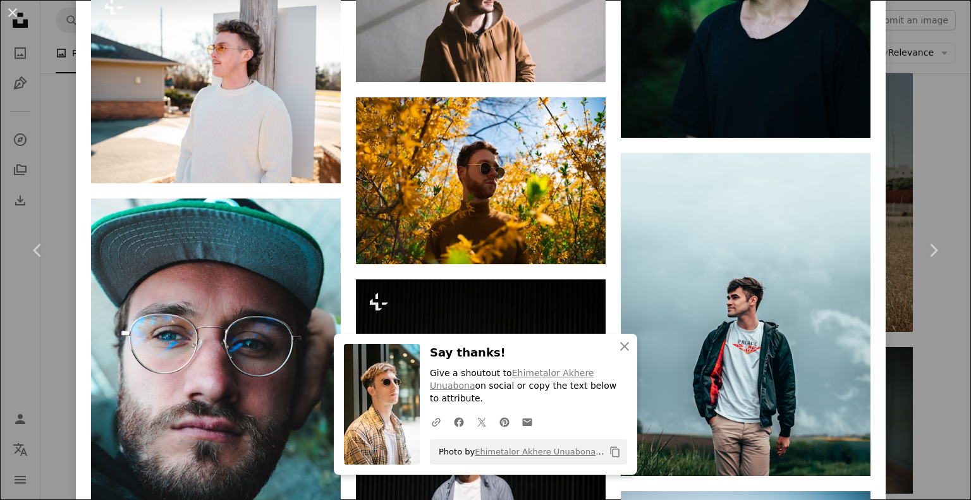
click at [903, 102] on div "An X shape Chevron left Chevron right An X shape Close Say thanks! Give a shout…" at bounding box center [485, 250] width 971 height 500
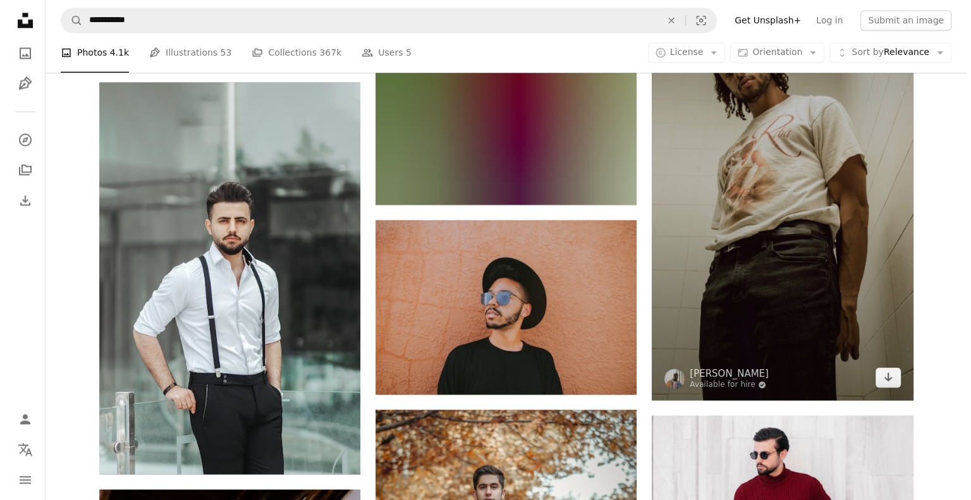
scroll to position [11483, 0]
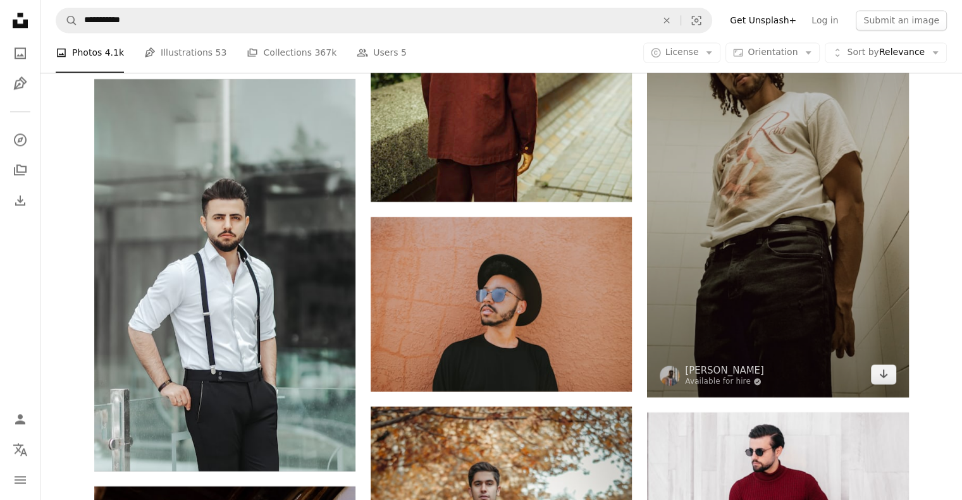
click at [764, 193] on img at bounding box center [777, 164] width 261 height 465
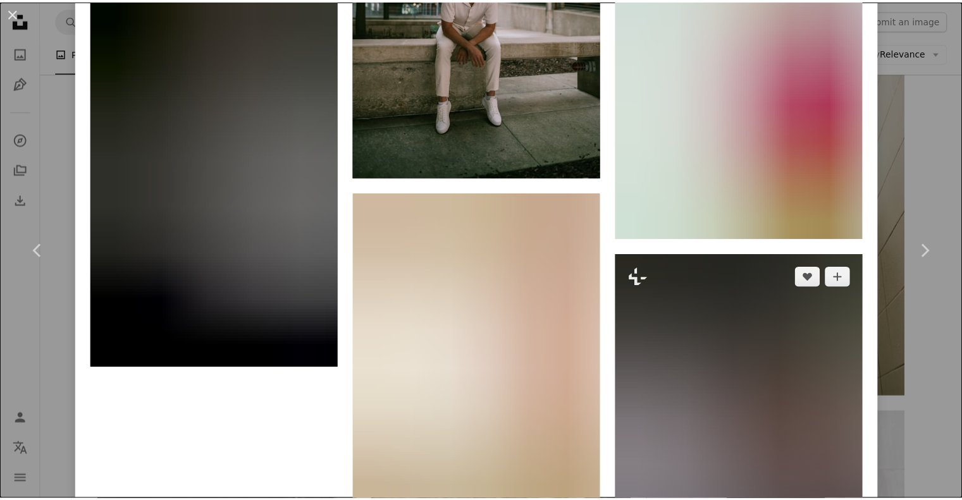
scroll to position [5437, 0]
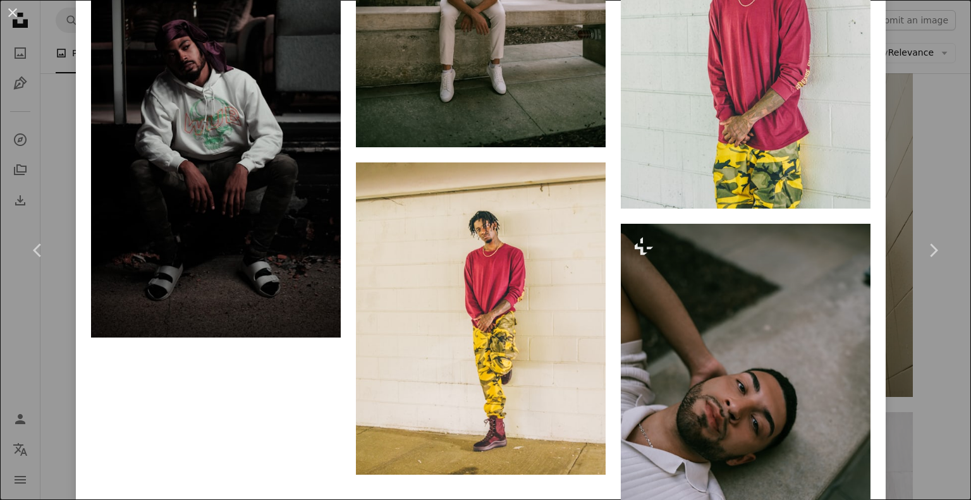
click at [920, 133] on div "An X shape Chevron left Chevron right [PERSON_NAME] Available for hire A checkm…" at bounding box center [485, 250] width 971 height 500
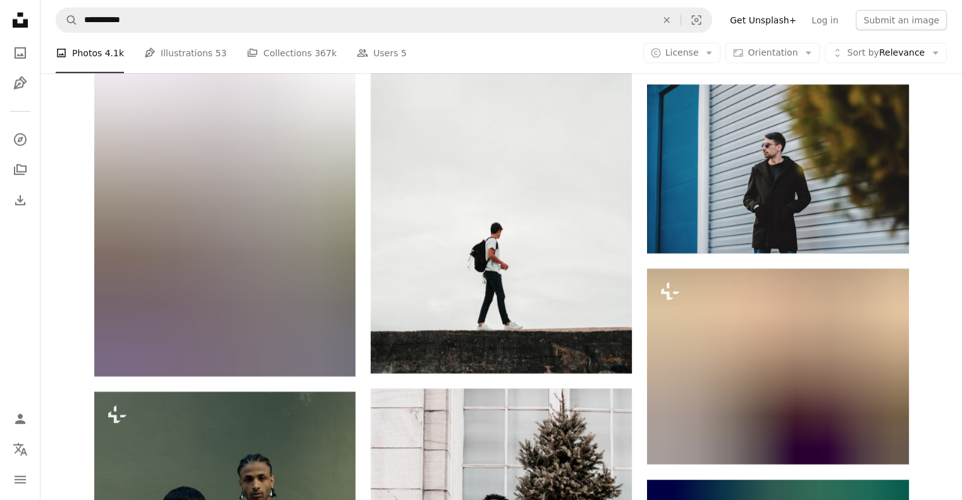
scroll to position [13168, 0]
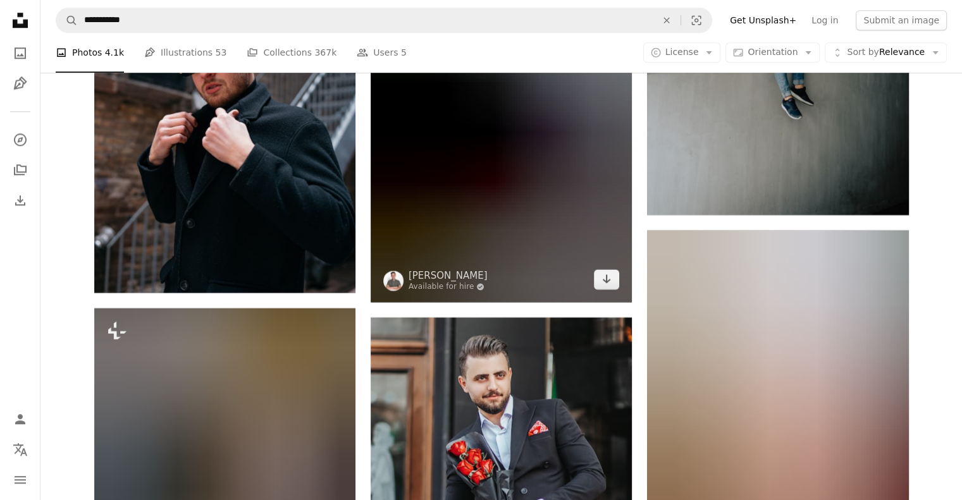
scroll to position [15760, 0]
